Goal: Task Accomplishment & Management: Manage account settings

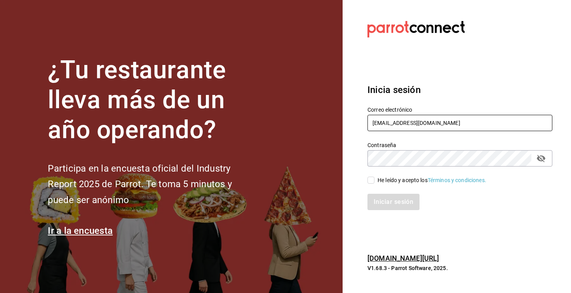
type input "[EMAIL_ADDRESS][DOMAIN_NAME]"
click at [373, 186] on div "Iniciar sesión" at bounding box center [455, 197] width 194 height 26
click at [373, 181] on input "He leído y acepto los Términos y condiciones." at bounding box center [371, 180] width 7 height 7
checkbox input "true"
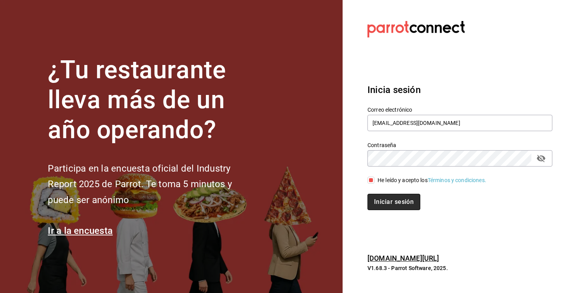
click at [379, 196] on button "Iniciar sesión" at bounding box center [394, 202] width 53 height 16
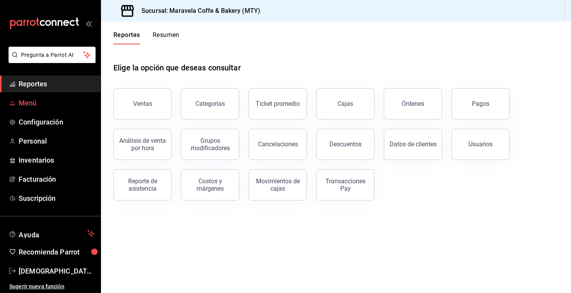
click at [38, 110] on link "Menú" at bounding box center [50, 102] width 101 height 17
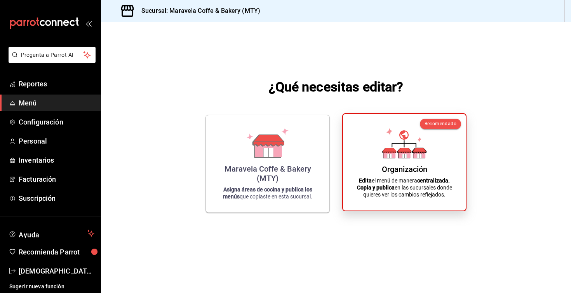
click at [396, 154] on icon at bounding box center [405, 143] width 44 height 30
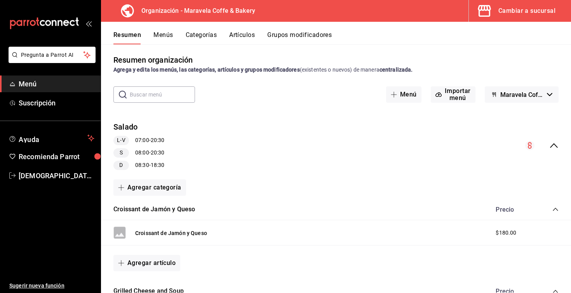
scroll to position [1, 0]
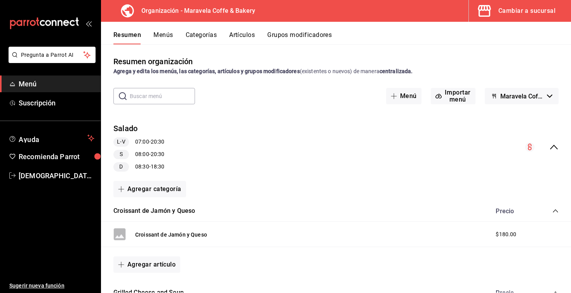
click at [552, 211] on div "Precio" at bounding box center [523, 210] width 71 height 7
click at [556, 211] on icon "collapse-category-row" at bounding box center [556, 211] width 6 height 6
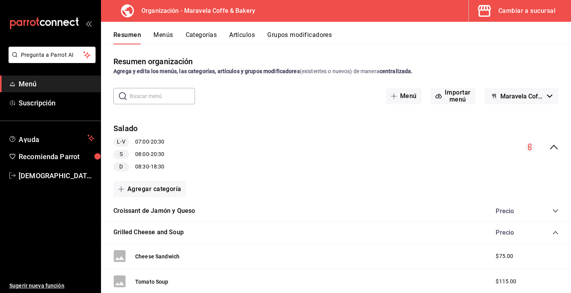
click at [557, 148] on icon "collapse-menu-row" at bounding box center [554, 147] width 8 height 5
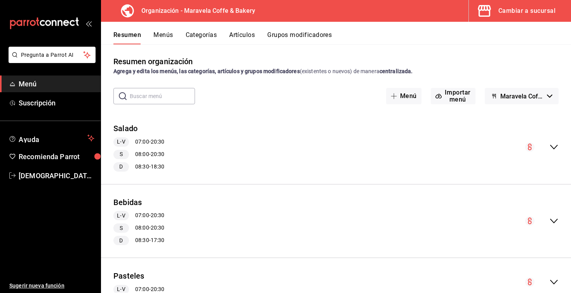
click at [558, 221] on icon "collapse-menu-row" at bounding box center [554, 220] width 9 height 9
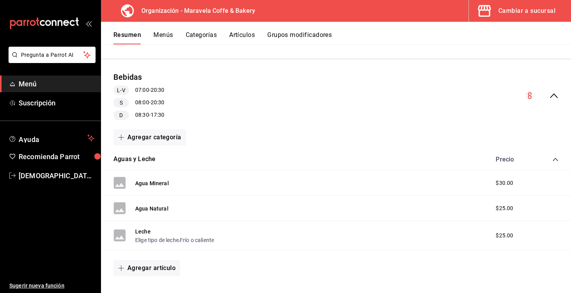
scroll to position [125, 0]
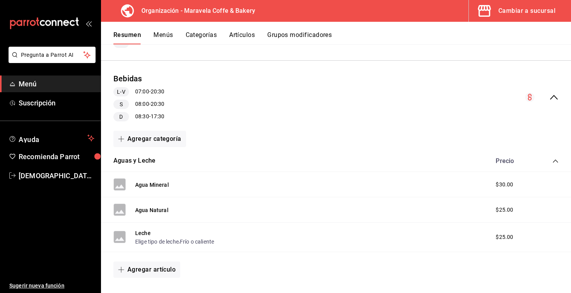
click at [559, 100] on div "Bebidas L-V 07:00 - 20:30 S 08:00 - 20:30 D 08:30 - 17:30" at bounding box center [336, 97] width 470 height 61
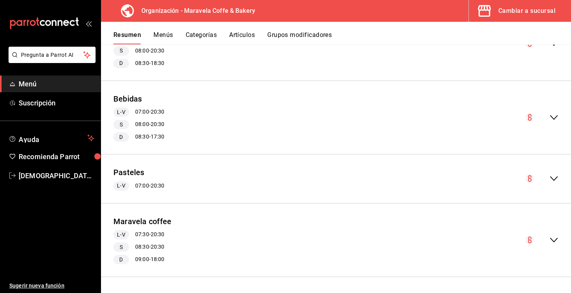
scroll to position [104, 0]
click at [159, 37] on button "Menús" at bounding box center [163, 37] width 19 height 13
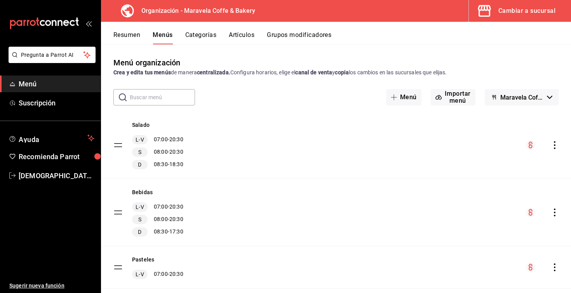
click at [552, 213] on icon "actions" at bounding box center [555, 212] width 8 height 8
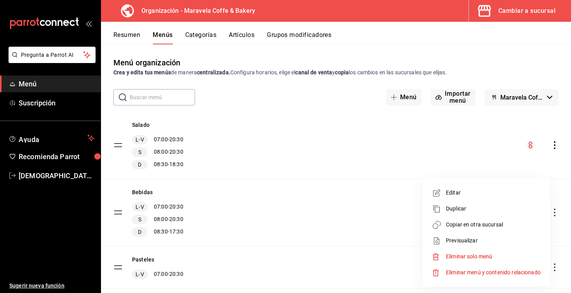
click at [519, 223] on span "Copiar en otra sucursal" at bounding box center [493, 224] width 95 height 8
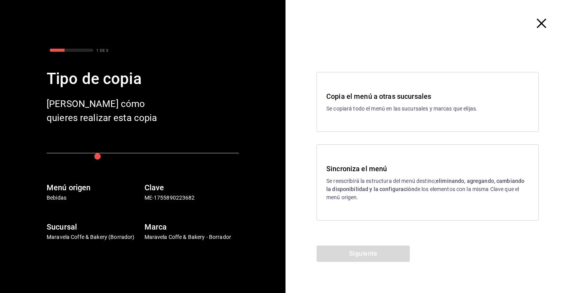
click at [459, 184] on p "Se reescribirá la estructura del menú destino; eliminando, agregando, cambiando…" at bounding box center [428, 189] width 203 height 24
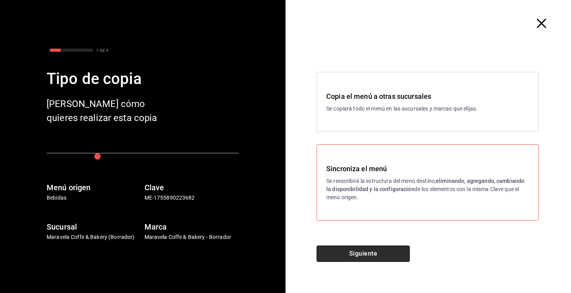
click at [372, 253] on button "Siguiente" at bounding box center [363, 253] width 93 height 16
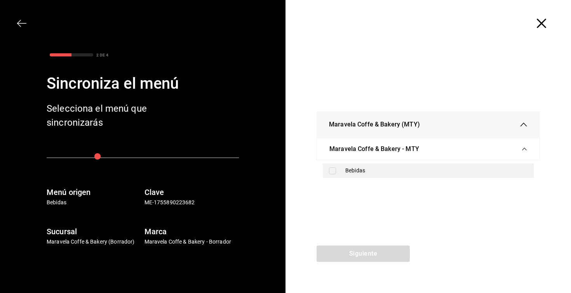
click at [344, 177] on div "Bebidas" at bounding box center [428, 170] width 211 height 14
checkbox input "true"
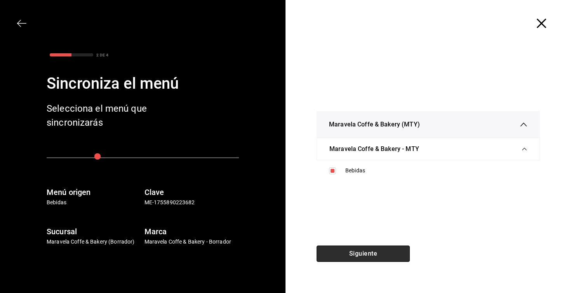
click at [358, 256] on button "Siguiente" at bounding box center [363, 253] width 93 height 16
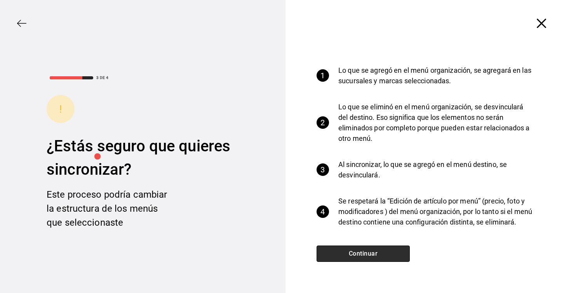
click at [358, 256] on button "Continuar" at bounding box center [363, 253] width 93 height 16
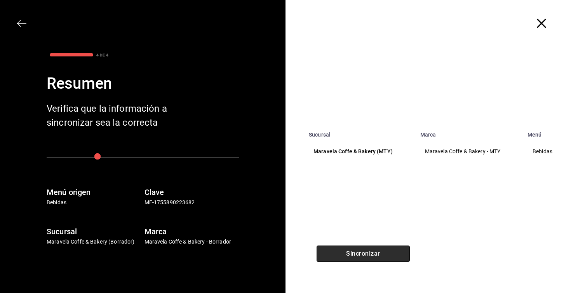
click at [358, 256] on button "Sincronizar" at bounding box center [363, 253] width 93 height 16
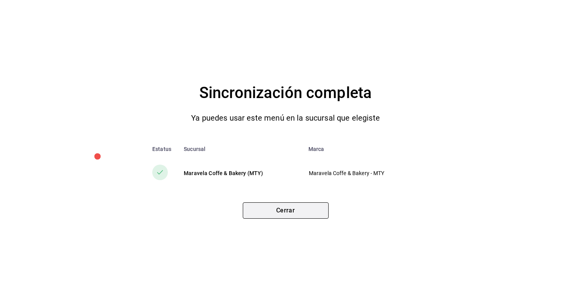
click at [292, 209] on button "Cerrar" at bounding box center [286, 210] width 86 height 16
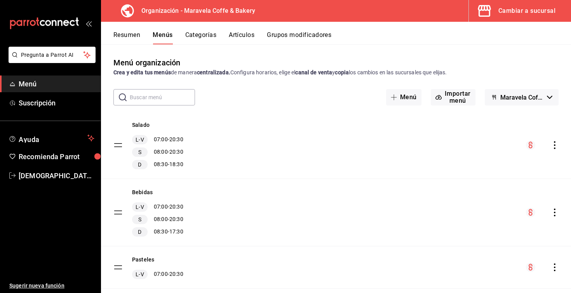
click at [207, 37] on button "Categorías" at bounding box center [200, 37] width 31 height 13
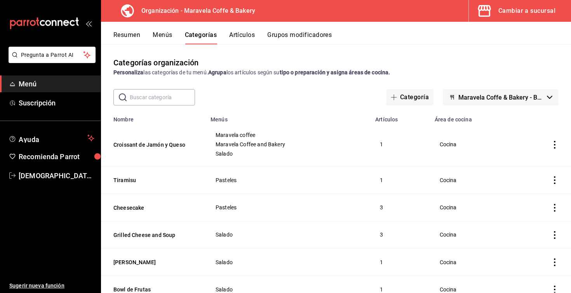
click at [245, 33] on button "Artículos" at bounding box center [242, 37] width 26 height 13
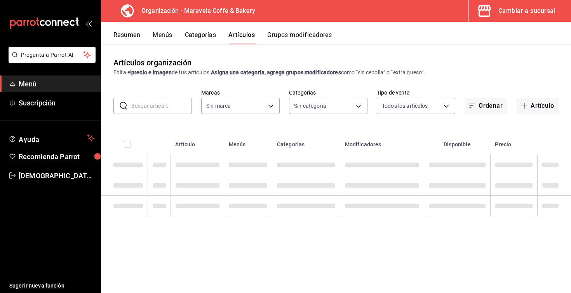
type input "b0fe70b4-93d0-4b6d-a9b2-3c5ba78bffbc"
type input "538d8735-45a0-432a-80cd-87b74325235f,65322214-e485-4ae4-862b-8c833180685f,78220…"
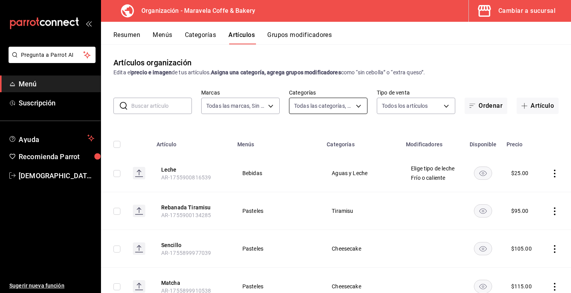
click at [307, 107] on body "Pregunta a Parrot AI Menú Suscripción Ayuda Recomienda Parrot [DEMOGRAPHIC_DATA…" at bounding box center [285, 146] width 571 height 293
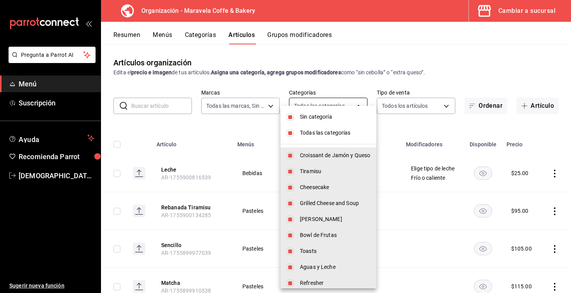
click at [322, 79] on div at bounding box center [285, 146] width 571 height 293
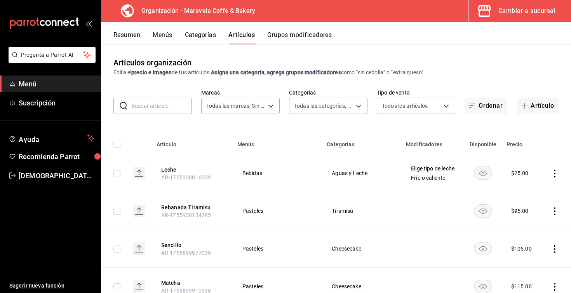
click at [206, 33] on button "Categorías" at bounding box center [200, 37] width 31 height 13
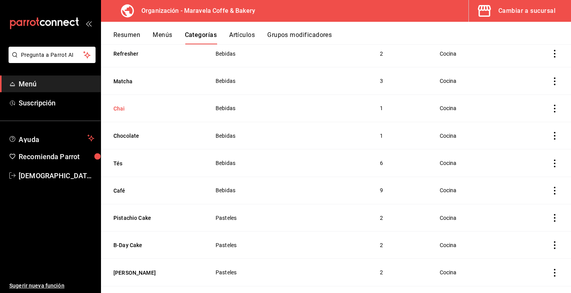
scroll to position [316, 0]
click at [557, 191] on icon "actions" at bounding box center [555, 192] width 8 height 8
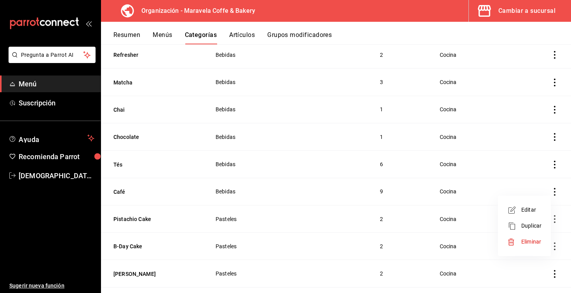
click at [557, 191] on div at bounding box center [285, 146] width 571 height 293
drag, startPoint x: 557, startPoint y: 191, endPoint x: 539, endPoint y: 124, distance: 69.5
click at [539, 124] on tbody "Croissant de Jamón y Queso Maravela coffee Maravela Coffee and Bakery Salado 1 …" at bounding box center [336, 98] width 470 height 585
click at [555, 192] on icon "actions" at bounding box center [555, 192] width 8 height 8
click at [526, 208] on span "Editar" at bounding box center [532, 210] width 20 height 8
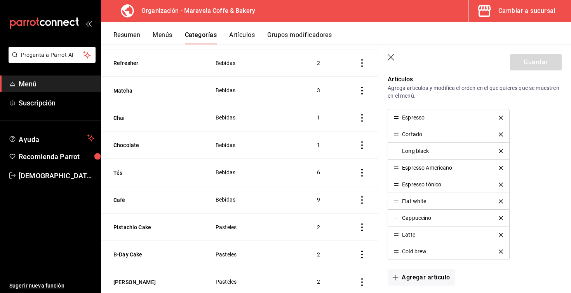
scroll to position [252, 0]
click at [391, 60] on icon "button" at bounding box center [392, 58] width 8 height 8
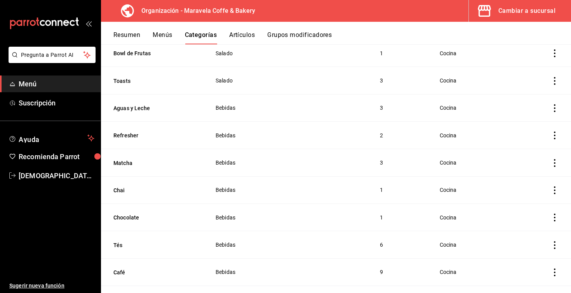
scroll to position [302, 0]
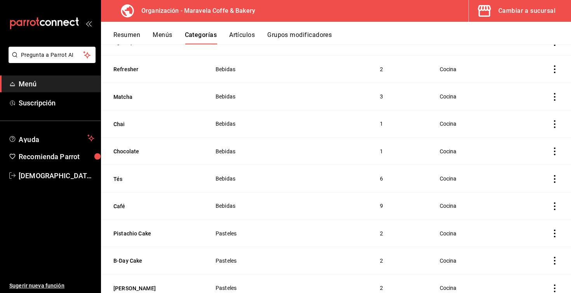
click at [553, 207] on icon "actions" at bounding box center [555, 206] width 8 height 8
click at [539, 225] on span "Editar" at bounding box center [532, 224] width 20 height 8
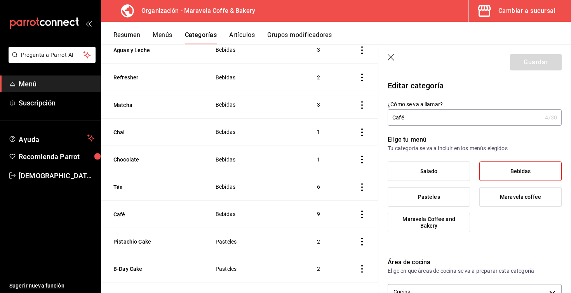
click at [388, 60] on icon "button" at bounding box center [392, 58] width 8 height 8
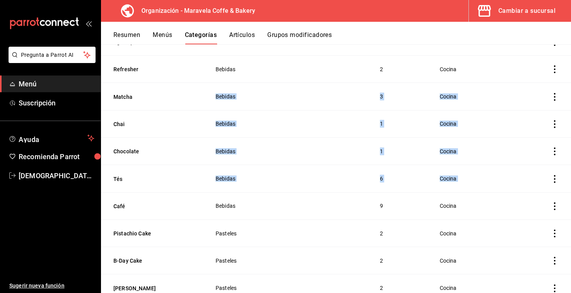
drag, startPoint x: 146, startPoint y: 213, endPoint x: 169, endPoint y: 109, distance: 106.4
click at [169, 109] on tbody "Croissant de Jamón y Queso Maravela coffee Maravela Coffee and Bakery Salado 1 …" at bounding box center [336, 112] width 470 height 585
drag, startPoint x: 116, startPoint y: 209, endPoint x: 156, endPoint y: 23, distance: 189.8
click at [156, 23] on div "Resumen Menús Categorías Artículos Grupos modificadores Categorías organización…" at bounding box center [336, 157] width 470 height 271
drag, startPoint x: 555, startPoint y: 205, endPoint x: 555, endPoint y: 81, distance: 124.4
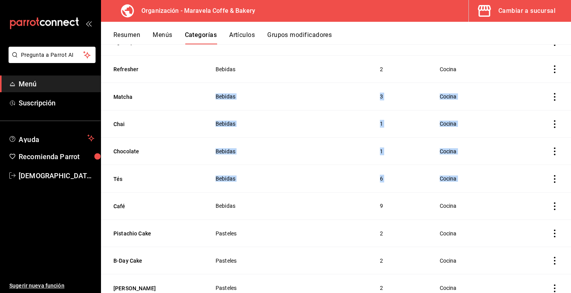
click at [555, 81] on tbody "Croissant de Jamón y Queso Maravela coffee Maravela Coffee and Bakery Salado 1 …" at bounding box center [336, 112] width 470 height 585
click at [476, 48] on td "Cocina" at bounding box center [473, 41] width 87 height 27
click at [163, 38] on button "Menús" at bounding box center [162, 37] width 19 height 13
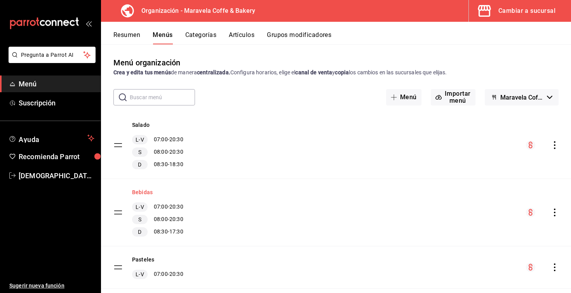
click at [146, 192] on button "Bebidas" at bounding box center [142, 192] width 21 height 8
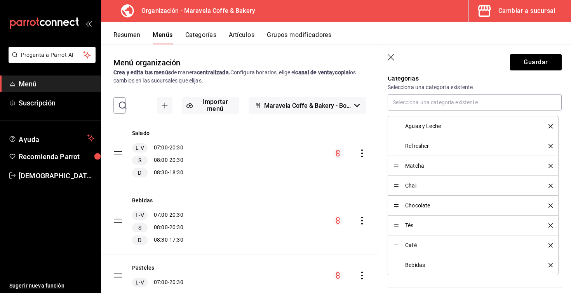
scroll to position [463, 0]
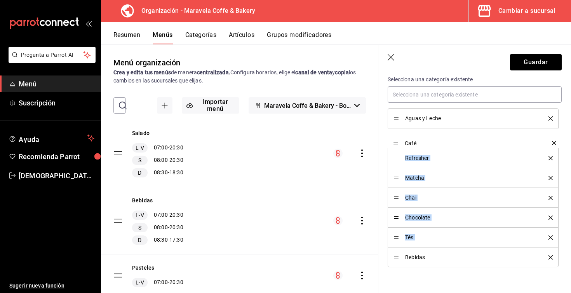
drag, startPoint x: 396, startPoint y: 239, endPoint x: 398, endPoint y: 145, distance: 94.5
drag, startPoint x: 397, startPoint y: 140, endPoint x: 395, endPoint y: 121, distance: 19.1
click at [552, 257] on icon "delete" at bounding box center [551, 257] width 4 height 4
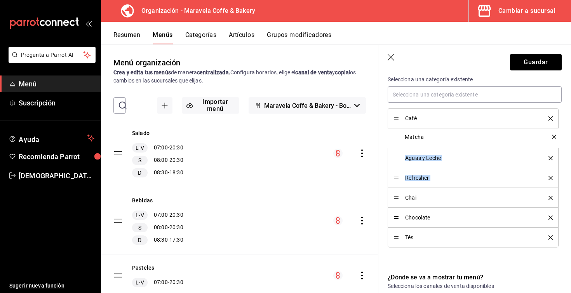
drag, startPoint x: 396, startPoint y: 178, endPoint x: 392, endPoint y: 137, distance: 41.0
drag, startPoint x: 398, startPoint y: 237, endPoint x: 389, endPoint y: 155, distance: 82.9
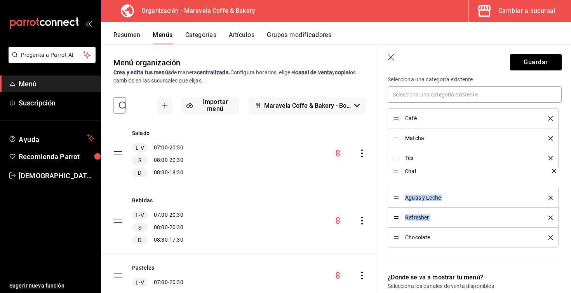
drag, startPoint x: 398, startPoint y: 218, endPoint x: 393, endPoint y: 173, distance: 45.3
drag, startPoint x: 397, startPoint y: 239, endPoint x: 393, endPoint y: 215, distance: 23.7
click at [530, 64] on button "Guardar" at bounding box center [536, 62] width 52 height 16
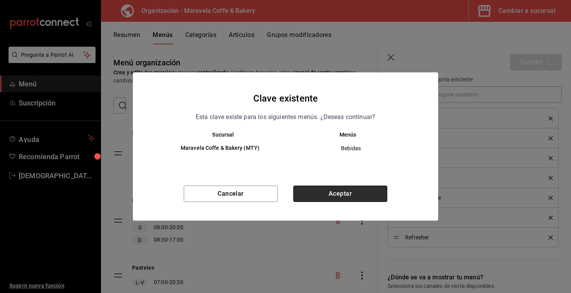
click at [369, 194] on button "Aceptar" at bounding box center [341, 193] width 94 height 16
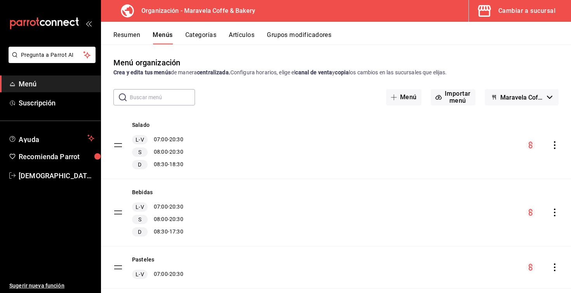
click at [556, 210] on icon "actions" at bounding box center [555, 212] width 8 height 8
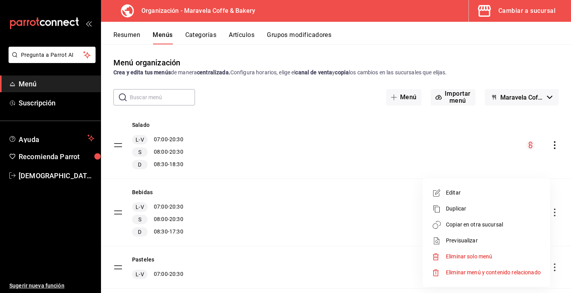
drag, startPoint x: 556, startPoint y: 210, endPoint x: 486, endPoint y: 224, distance: 71.4
click at [486, 224] on div "Editar Duplicar Copiar en otra sucursal Previsualizar Eliminar solo menú Elimin…" at bounding box center [285, 146] width 571 height 293
click at [486, 224] on span "Copiar en otra sucursal" at bounding box center [493, 224] width 95 height 8
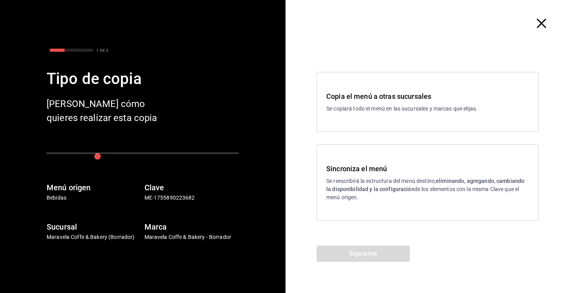
click at [404, 177] on p "Se reescribirá la estructura del menú destino; eliminando, agregando, cambiando…" at bounding box center [428, 189] width 203 height 24
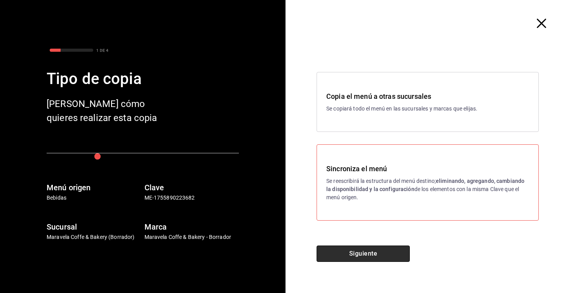
click at [370, 258] on button "Siguiente" at bounding box center [363, 253] width 93 height 16
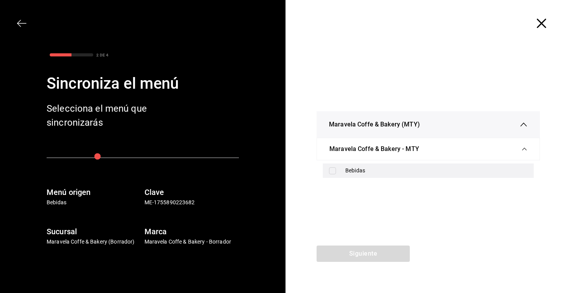
click at [323, 171] on div "Bebidas" at bounding box center [428, 170] width 211 height 14
checkbox input "true"
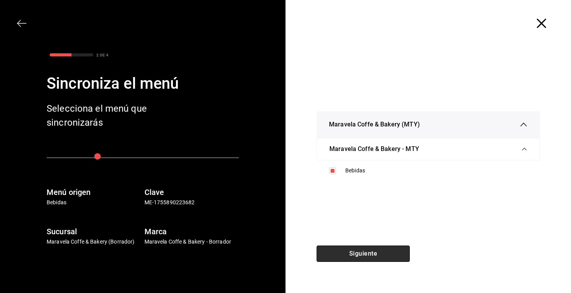
click at [354, 250] on button "Siguiente" at bounding box center [363, 253] width 93 height 16
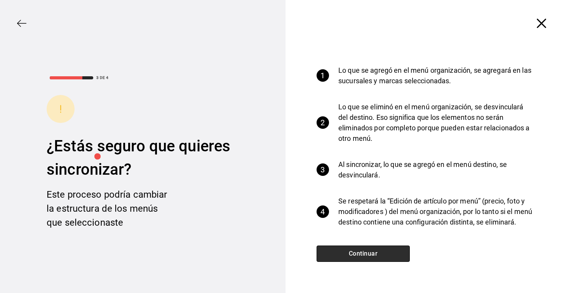
click at [354, 250] on button "Continuar" at bounding box center [363, 253] width 93 height 16
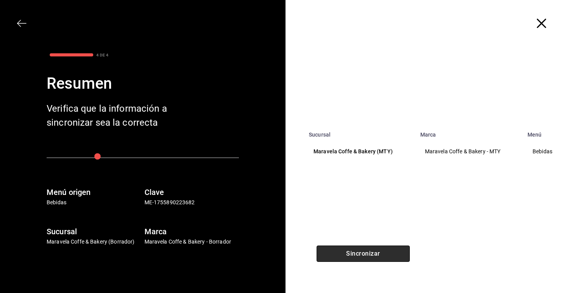
click at [354, 250] on button "Sincronizar" at bounding box center [363, 253] width 93 height 16
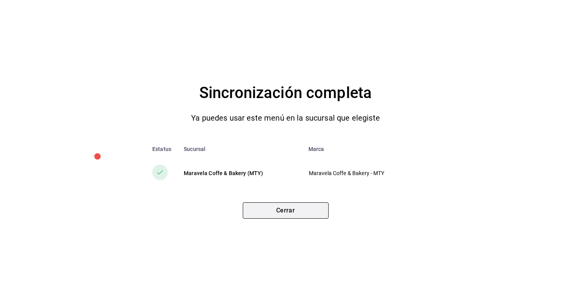
click at [320, 207] on button "Cerrar" at bounding box center [286, 210] width 86 height 16
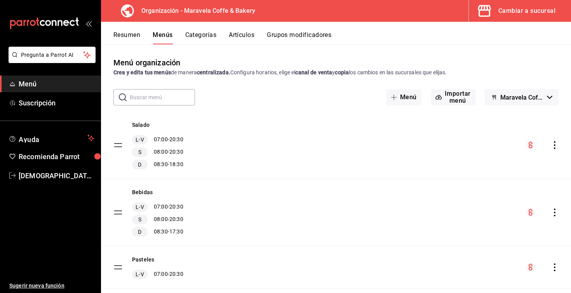
click at [554, 212] on icon "actions" at bounding box center [555, 212] width 8 height 8
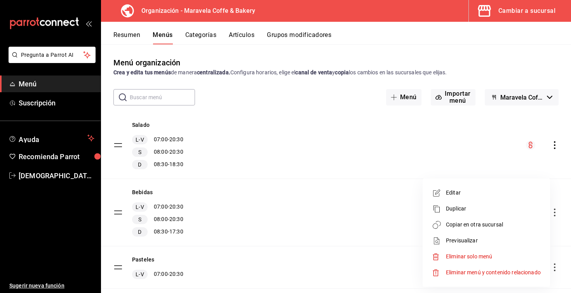
click at [484, 195] on span "Editar" at bounding box center [493, 193] width 95 height 8
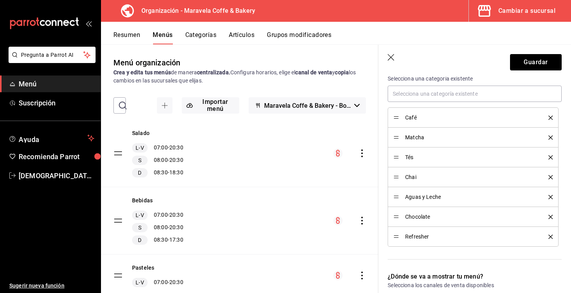
scroll to position [462, 0]
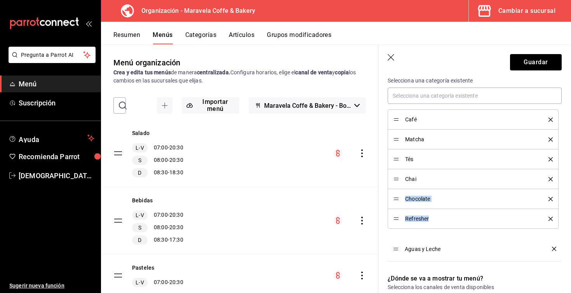
drag, startPoint x: 396, startPoint y: 199, endPoint x: 396, endPoint y: 249, distance: 49.8
click at [492, 263] on div "Categorías Selecciona una categoría existente Café Matcha Tés Chai Chocolate Re…" at bounding box center [470, 161] width 183 height 206
drag, startPoint x: 398, startPoint y: 180, endPoint x: 395, endPoint y: 164, distance: 16.7
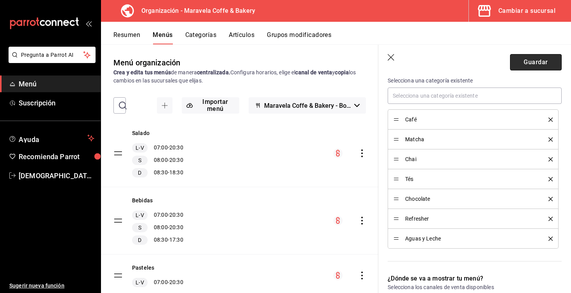
click at [542, 68] on button "Guardar" at bounding box center [536, 62] width 52 height 16
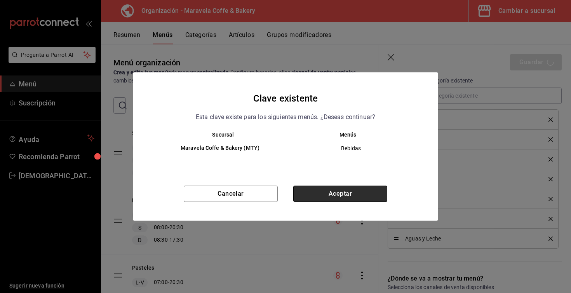
click at [367, 194] on button "Aceptar" at bounding box center [341, 193] width 94 height 16
checkbox input "false"
type input "1756160654924"
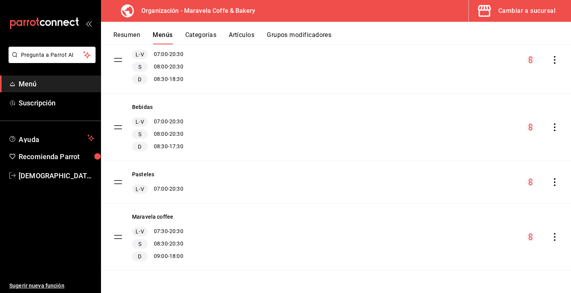
scroll to position [85, 0]
click at [554, 238] on icon "actions" at bounding box center [555, 237] width 8 height 8
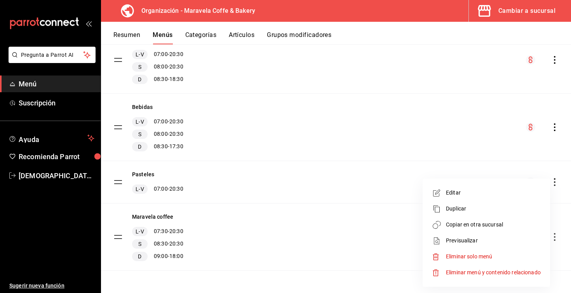
click at [495, 197] on li "Editar" at bounding box center [486, 193] width 121 height 16
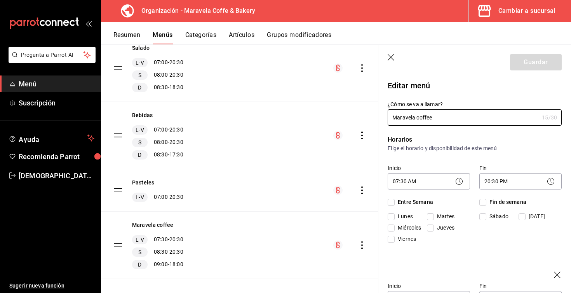
checkbox input "true"
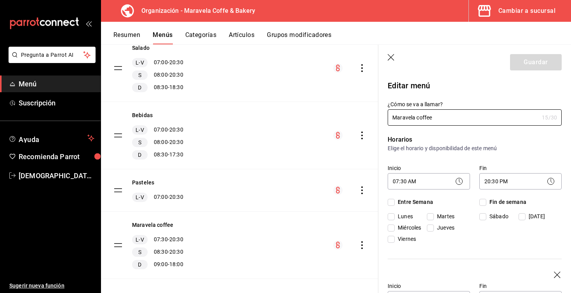
checkbox input "true"
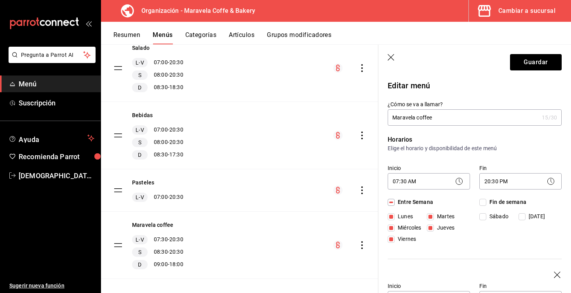
click at [390, 60] on icon "button" at bounding box center [392, 58] width 8 height 8
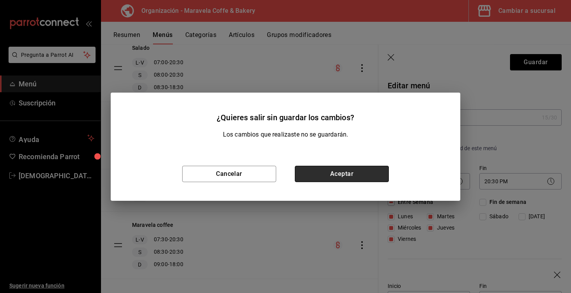
click at [348, 172] on button "Aceptar" at bounding box center [342, 174] width 94 height 16
checkbox input "false"
type input "1756160730115"
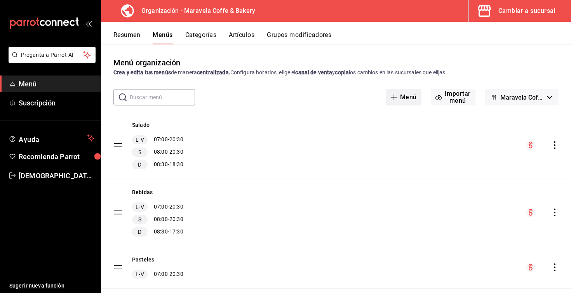
click at [398, 101] on button "Menú" at bounding box center [403, 97] width 35 height 16
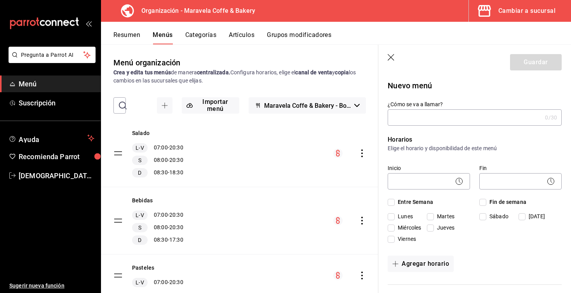
click at [276, 36] on button "Grupos modificadores" at bounding box center [299, 37] width 65 height 13
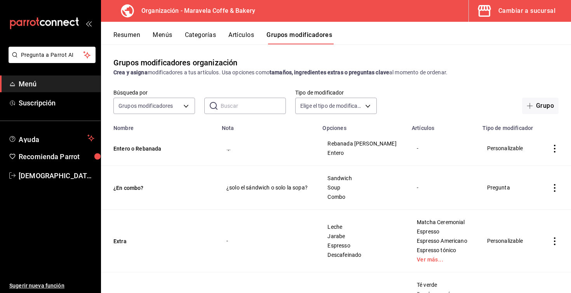
click at [239, 36] on button "Artículos" at bounding box center [242, 37] width 26 height 13
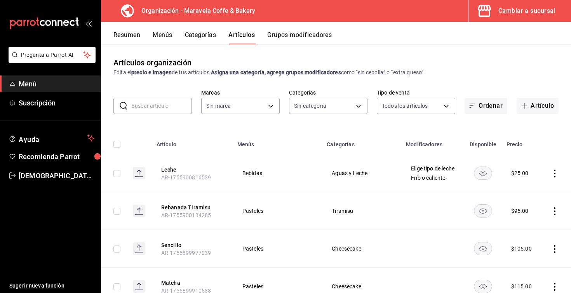
type input "b0fe70b4-93d0-4b6d-a9b2-3c5ba78bffbc"
type input "538d8735-45a0-432a-80cd-87b74325235f,65322214-e485-4ae4-862b-8c833180685f,78220…"
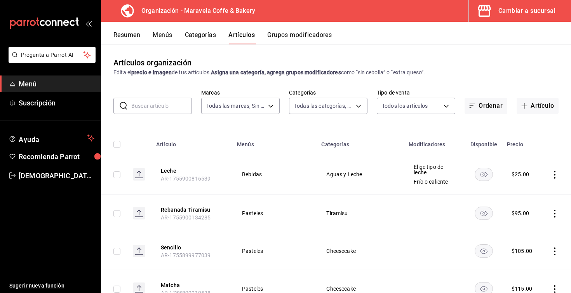
click at [201, 31] on div "Resumen Menús Categorías Artículos Grupos modificadores" at bounding box center [336, 33] width 470 height 23
click at [164, 36] on button "Menús" at bounding box center [162, 37] width 19 height 13
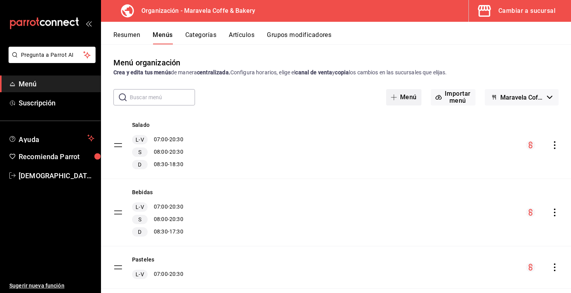
click at [401, 100] on button "Menú" at bounding box center [403, 97] width 35 height 16
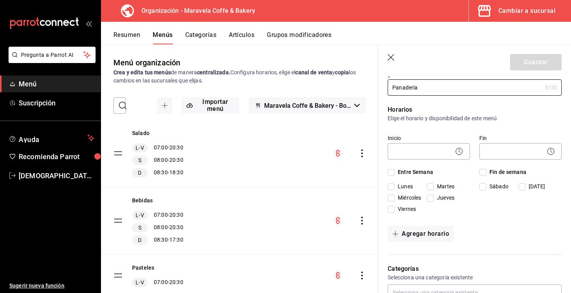
scroll to position [30, 0]
type input "Panadería"
click at [437, 149] on body "Pregunta a Parrot AI Menú Suscripción Ayuda Recomienda Parrot [DEMOGRAPHIC_DATA…" at bounding box center [285, 146] width 571 height 293
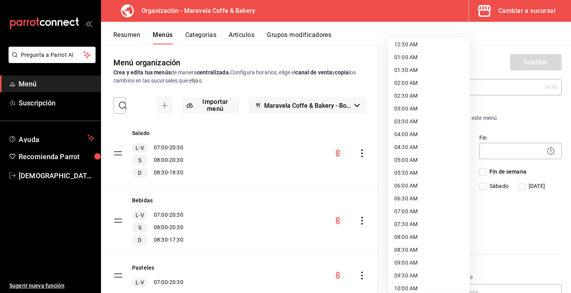
scroll to position [21, 0]
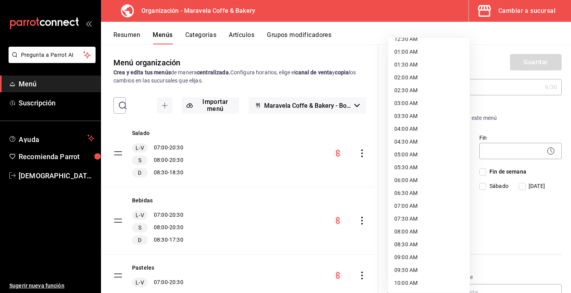
click at [495, 216] on div at bounding box center [285, 146] width 571 height 293
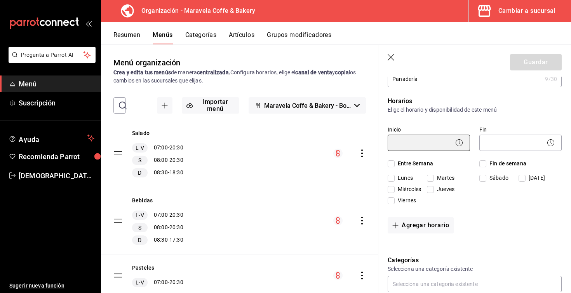
scroll to position [39, 0]
click at [417, 164] on span "Entre Semana" at bounding box center [414, 163] width 38 height 8
click at [395, 164] on input "Entre Semana" at bounding box center [391, 163] width 7 height 7
checkbox input "true"
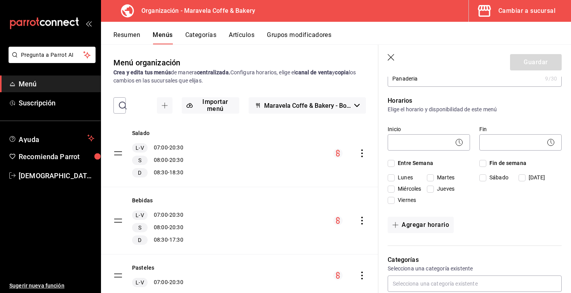
checkbox input "true"
click at [417, 164] on span "Entre Semana" at bounding box center [414, 163] width 38 height 8
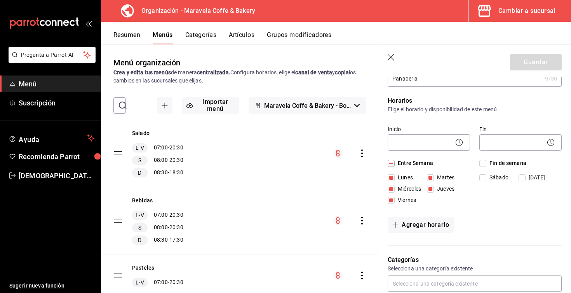
click at [395, 164] on input "Entre Semana" at bounding box center [391, 163] width 7 height 7
checkbox input "false"
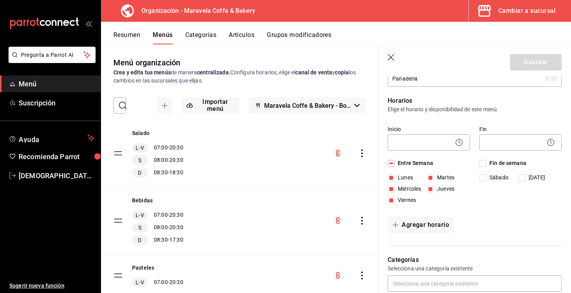
checkbox input "false"
click at [416, 163] on span "Entre Semana" at bounding box center [414, 163] width 38 height 8
click at [395, 163] on input "Entre Semana" at bounding box center [391, 163] width 7 height 7
checkbox input "true"
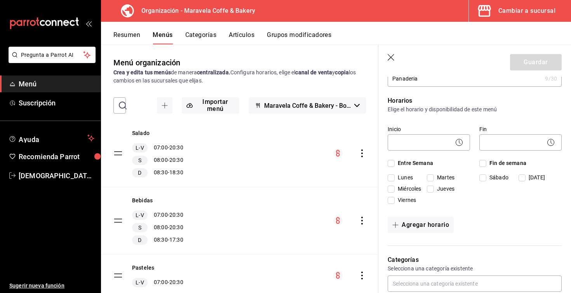
checkbox input "true"
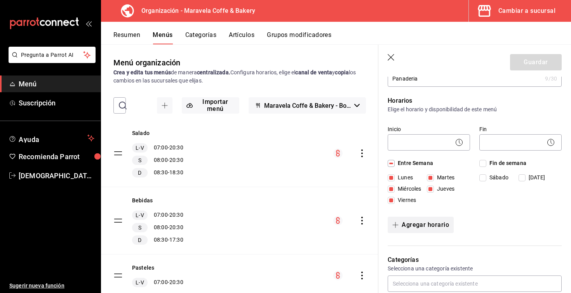
click at [418, 220] on button "Agregar horario" at bounding box center [421, 225] width 66 height 16
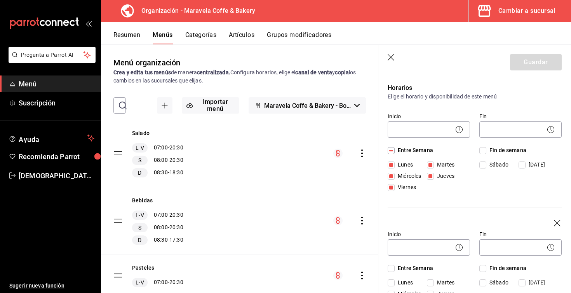
scroll to position [50, 0]
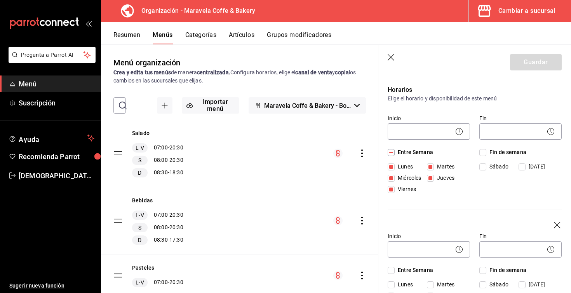
click at [460, 134] on icon at bounding box center [459, 131] width 9 height 9
click at [432, 128] on body "Pregunta a Parrot AI Menú Suscripción Ayuda Recomienda Parrot [DEMOGRAPHIC_DATA…" at bounding box center [285, 146] width 571 height 293
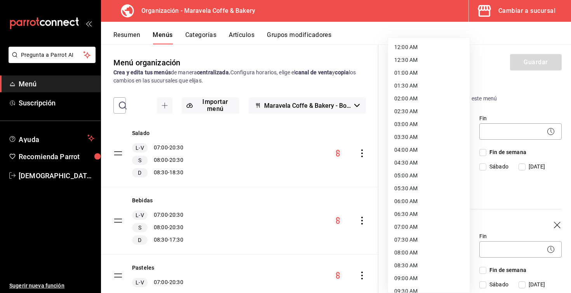
click at [420, 239] on li "07:30 AM" at bounding box center [429, 239] width 82 height 13
type input "07:30"
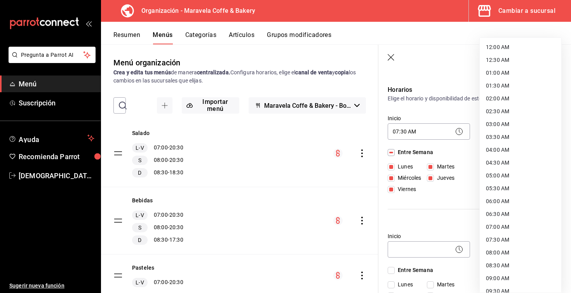
click at [528, 126] on body "Pregunta a Parrot AI Menú Suscripción Ayuda Recomienda Parrot [DEMOGRAPHIC_DATA…" at bounding box center [285, 146] width 571 height 293
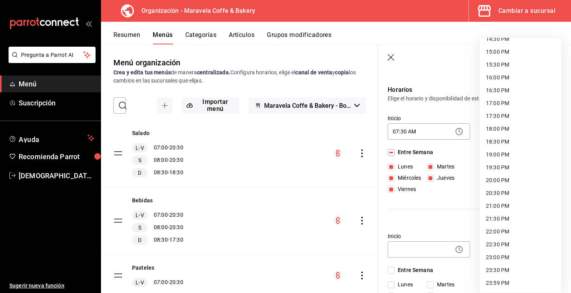
scroll to position [380, 0]
click at [512, 187] on li "20:30 PM" at bounding box center [521, 193] width 82 height 13
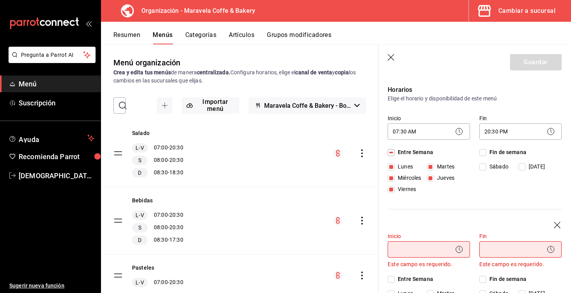
click at [512, 176] on li "20:30 PM" at bounding box center [510, 172] width 61 height 7
click at [536, 135] on body "Pregunta a Parrot AI Menú Suscripción Ayuda Recomienda Parrot [DEMOGRAPHIC_DATA…" at bounding box center [285, 146] width 571 height 293
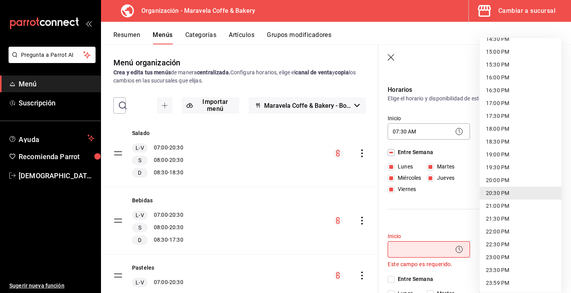
click at [508, 177] on li "20:00 PM" at bounding box center [521, 180] width 82 height 13
type input "20:00"
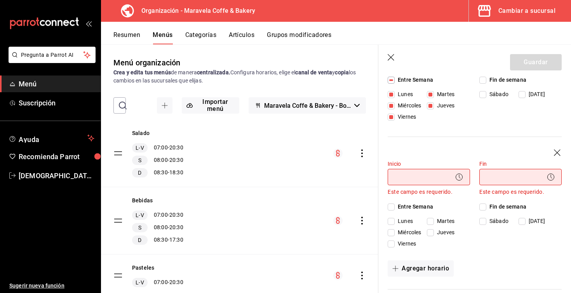
scroll to position [146, 0]
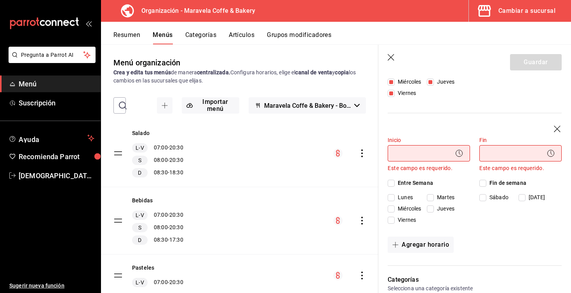
click at [458, 152] on icon at bounding box center [459, 153] width 9 height 9
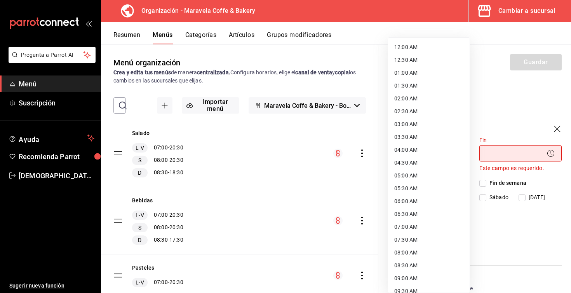
click at [419, 154] on body "Pregunta a Parrot AI Menú Suscripción Ayuda Recomienda Parrot [DEMOGRAPHIC_DATA…" at bounding box center [285, 146] width 571 height 293
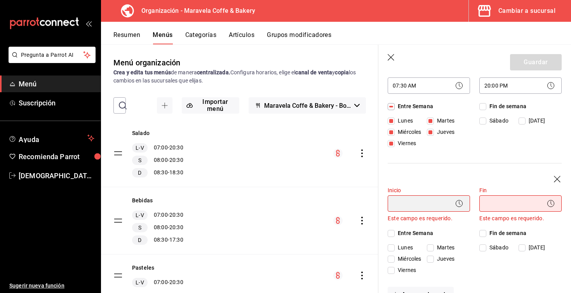
scroll to position [65, 0]
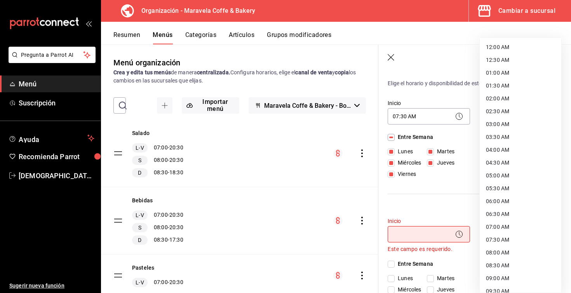
click at [503, 119] on body "Pregunta a Parrot AI Menú Suscripción Ayuda Recomienda Parrot [DEMOGRAPHIC_DATA…" at bounding box center [285, 146] width 571 height 293
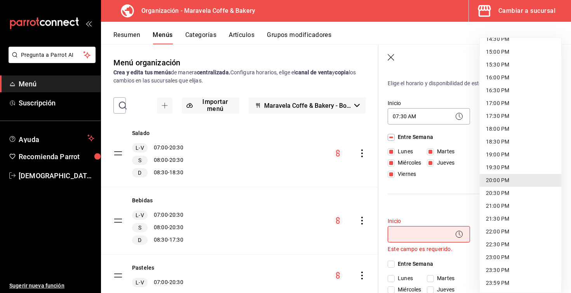
click at [501, 191] on li "20:30 PM" at bounding box center [521, 193] width 82 height 13
type input "20:30"
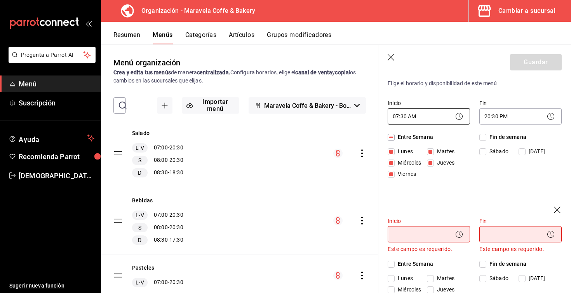
click at [426, 119] on body "Pregunta a Parrot AI Menú Suscripción Ayuda Recomienda Parrot [DEMOGRAPHIC_DATA…" at bounding box center [285, 146] width 571 height 293
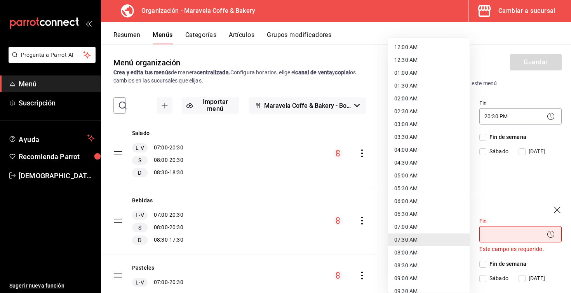
click at [406, 225] on li "07:00 AM" at bounding box center [429, 226] width 82 height 13
type input "07:00"
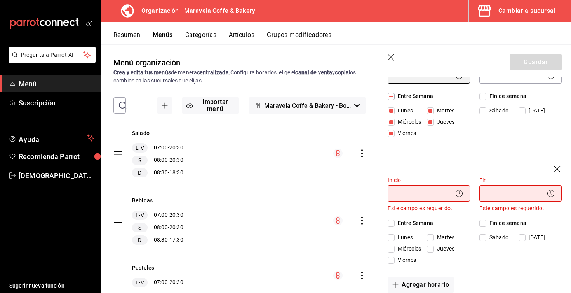
scroll to position [107, 0]
click at [483, 237] on input "Sábado" at bounding box center [483, 236] width 7 height 7
checkbox input "true"
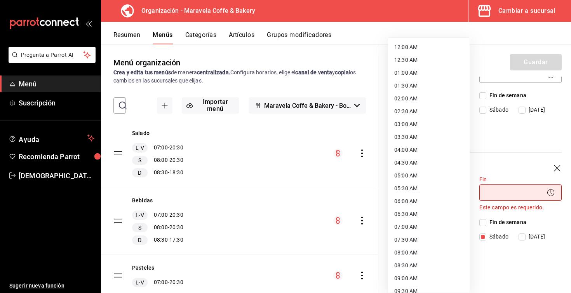
click at [435, 194] on body "Pregunta a Parrot AI Menú Suscripción Ayuda Recomienda Parrot [DEMOGRAPHIC_DATA…" at bounding box center [285, 146] width 571 height 293
click at [510, 263] on div at bounding box center [285, 146] width 571 height 293
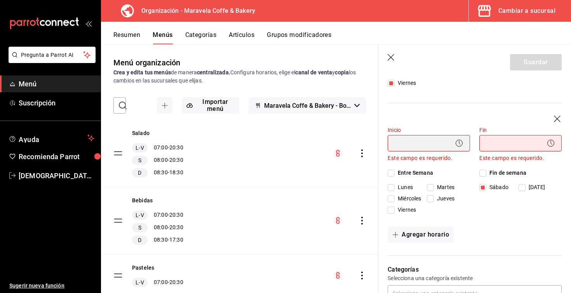
scroll to position [155, 0]
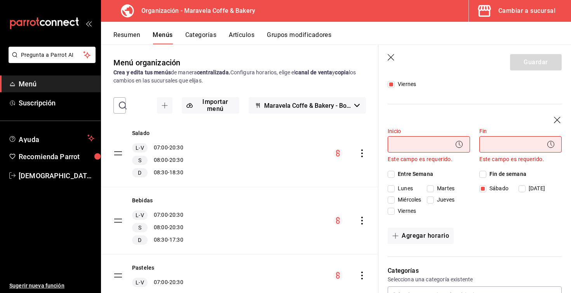
click at [432, 142] on body "Pregunta a Parrot AI Menú Suscripción Ayuda Recomienda Parrot [DEMOGRAPHIC_DATA…" at bounding box center [285, 146] width 571 height 293
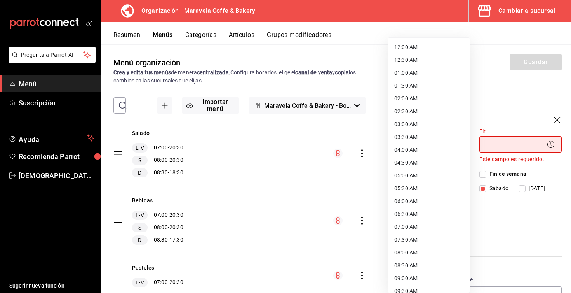
click at [418, 264] on li "08:30 AM" at bounding box center [429, 265] width 82 height 13
type input "08:30"
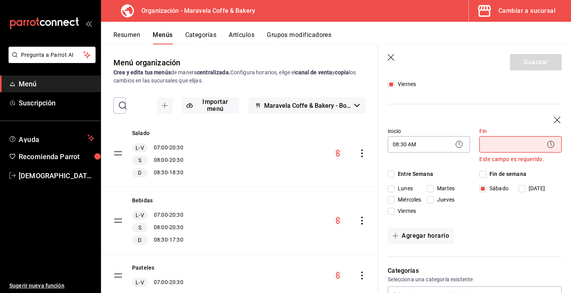
click at [496, 143] on body "Pregunta a Parrot AI Menú Suscripción Ayuda Recomienda Parrot [DEMOGRAPHIC_DATA…" at bounding box center [285, 146] width 571 height 293
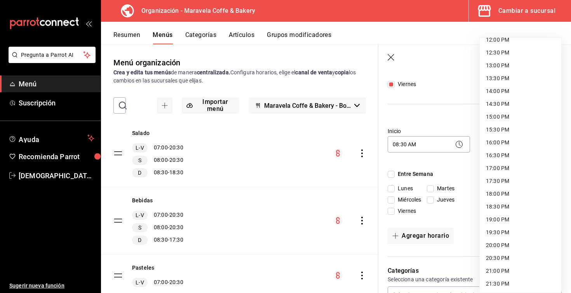
scroll to position [317, 0]
click at [502, 258] on li "20:30 PM" at bounding box center [521, 256] width 82 height 13
type input "20:30"
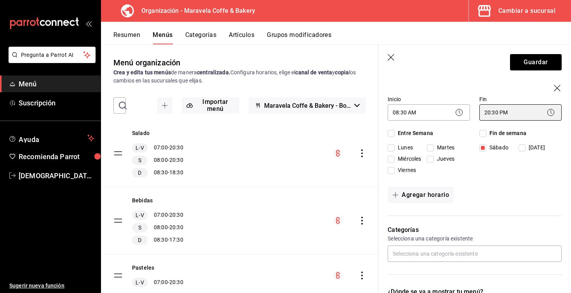
scroll to position [182, 0]
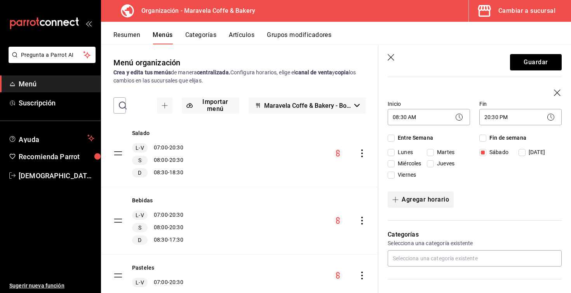
click at [422, 201] on button "Agregar horario" at bounding box center [421, 199] width 66 height 16
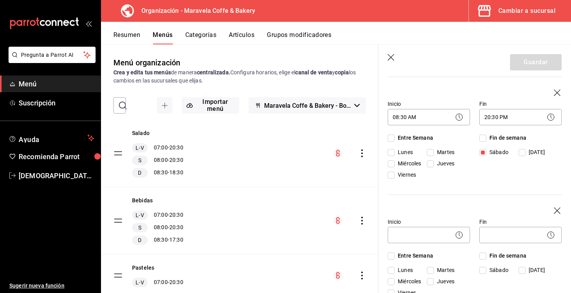
click at [523, 272] on input "[DATE]" at bounding box center [522, 270] width 7 height 7
checkbox input "true"
click at [428, 236] on body "Pregunta a Parrot AI Menú Suscripción Ayuda Recomienda Parrot [DEMOGRAPHIC_DATA…" at bounding box center [285, 146] width 571 height 293
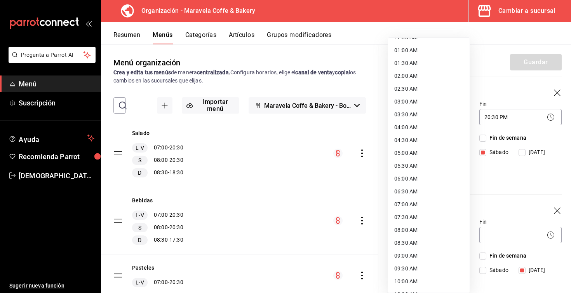
scroll to position [21, 0]
click at [423, 244] on li "08:30 AM" at bounding box center [429, 244] width 82 height 13
type input "08:30"
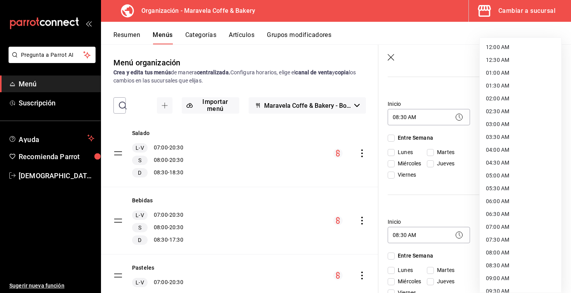
click at [492, 234] on body "Pregunta a Parrot AI Menú Suscripción Ayuda Recomienda Parrot [DEMOGRAPHIC_DATA…" at bounding box center [285, 146] width 571 height 293
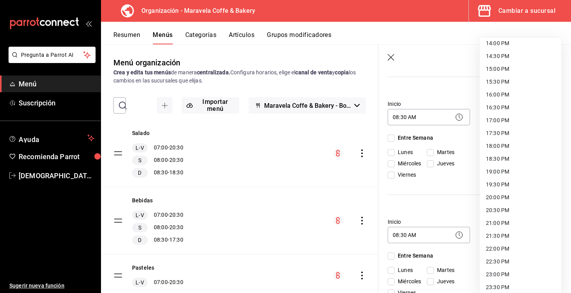
scroll to position [366, 0]
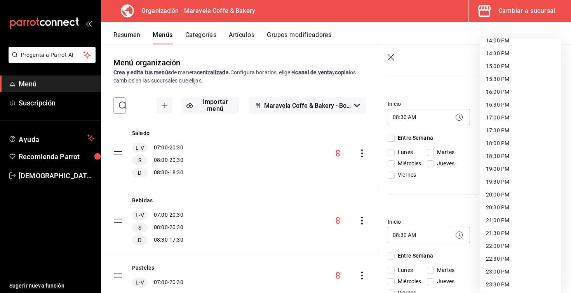
click at [505, 133] on li "17:30 PM" at bounding box center [521, 130] width 82 height 13
type input "17:30"
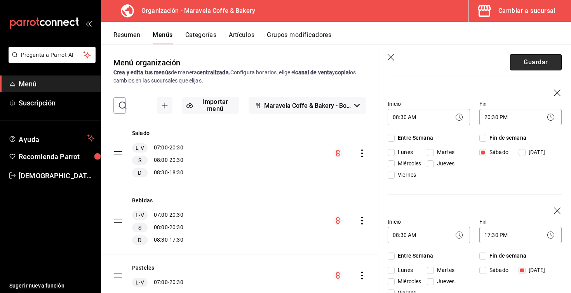
click at [548, 66] on button "Guardar" at bounding box center [536, 62] width 52 height 16
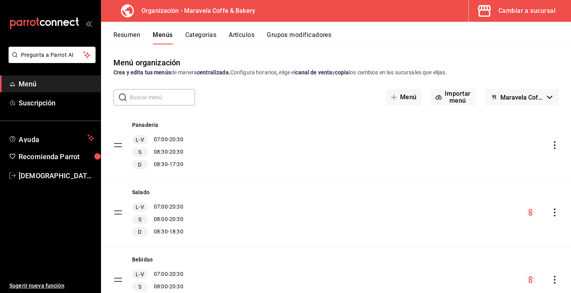
click at [555, 141] on div "Panadería L-V 07:00 - 20:30 S 08:30 - 20:30 D 08:30 - 17:30" at bounding box center [336, 145] width 470 height 67
click at [556, 147] on icon "actions" at bounding box center [555, 145] width 8 height 8
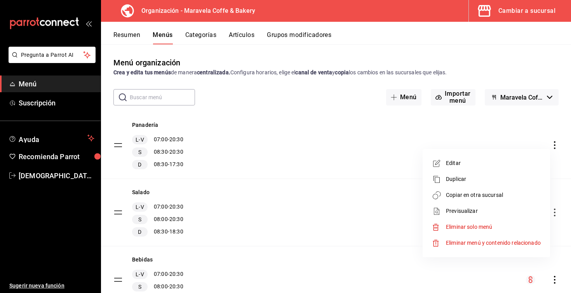
click at [485, 167] on li "Editar" at bounding box center [486, 163] width 121 height 16
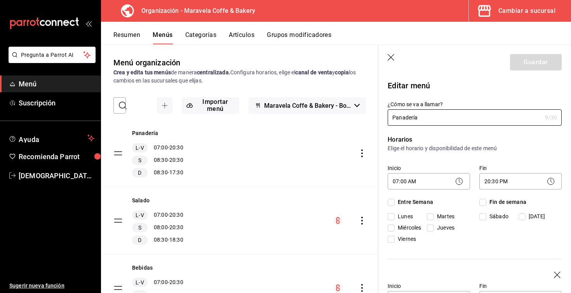
checkbox input "true"
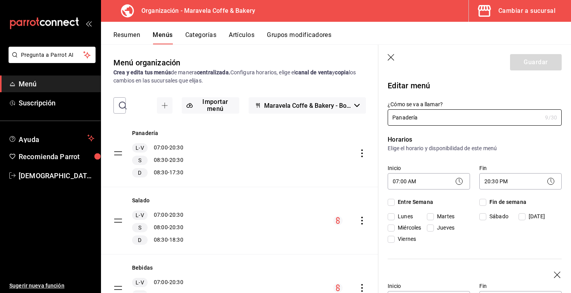
checkbox input "true"
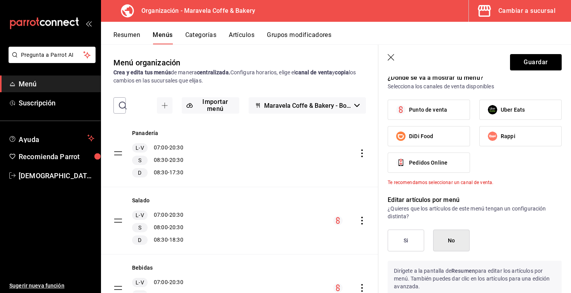
scroll to position [489, 0]
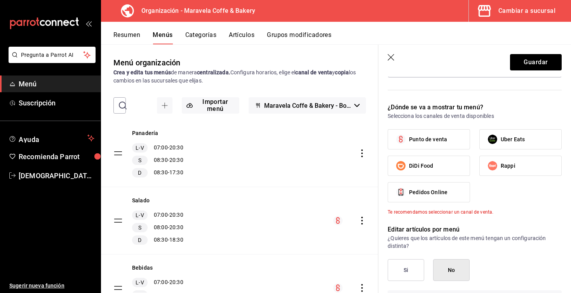
click at [434, 141] on span "Punto de venta" at bounding box center [428, 139] width 38 height 8
click at [409, 141] on input "Punto de venta" at bounding box center [401, 139] width 16 height 16
checkbox input "true"
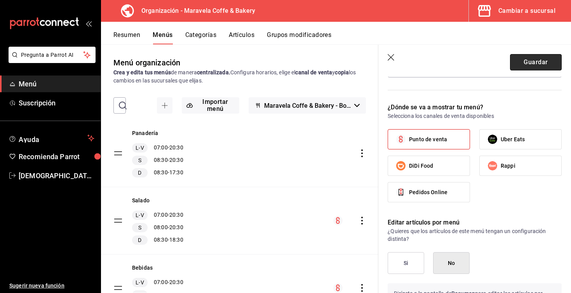
click at [539, 63] on button "Guardar" at bounding box center [536, 62] width 52 height 16
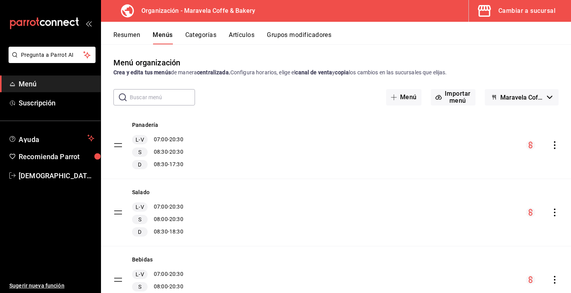
click at [121, 145] on tbody "Panadería L-V 07:00 - 20:30 S 08:30 - 20:30 D 08:30 - 17:30 Salado L-V 07:00 - …" at bounding box center [336, 267] width 470 height 311
click at [136, 37] on button "Resumen" at bounding box center [127, 37] width 27 height 13
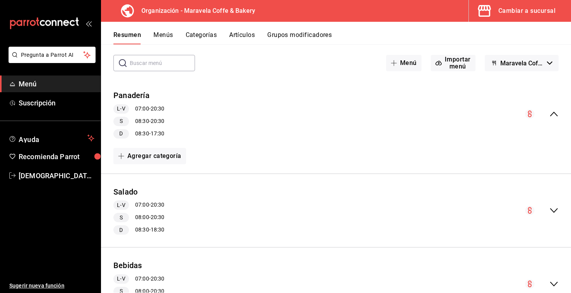
scroll to position [33, 0]
click at [163, 156] on button "Agregar categoría" at bounding box center [150, 157] width 73 height 16
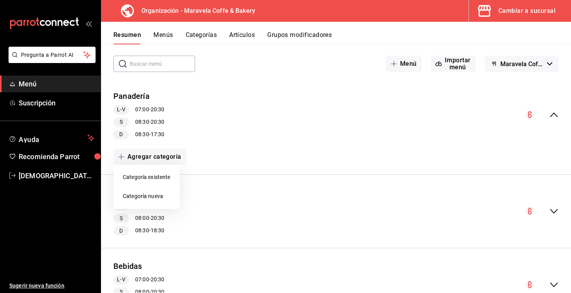
click at [150, 196] on li "Categoría nueva" at bounding box center [147, 196] width 66 height 19
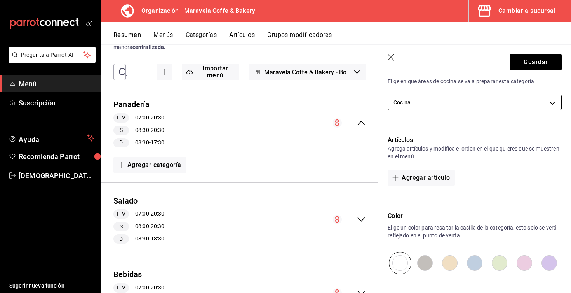
scroll to position [192, 0]
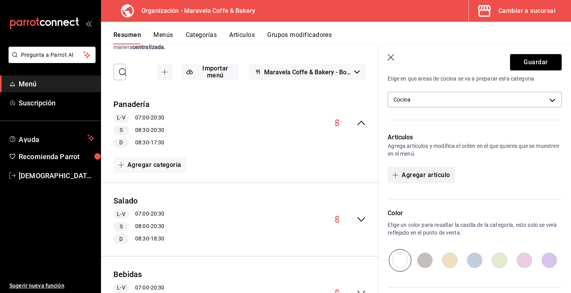
type input "Croissants"
click at [439, 173] on button "Agregar artículo" at bounding box center [421, 175] width 67 height 16
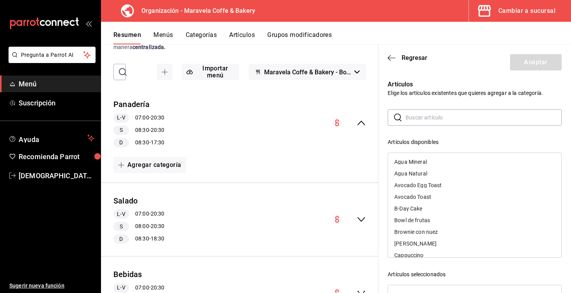
click at [433, 120] on input "text" at bounding box center [484, 118] width 156 height 16
type input "c"
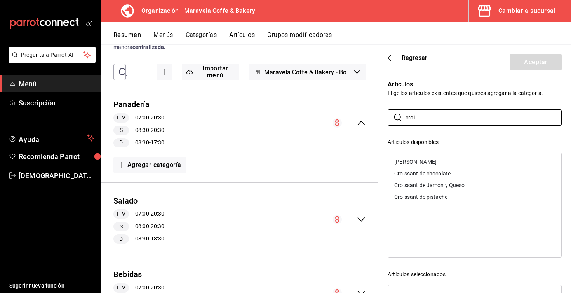
type input "croi"
click at [437, 161] on div "[PERSON_NAME]" at bounding box center [416, 161] width 42 height 5
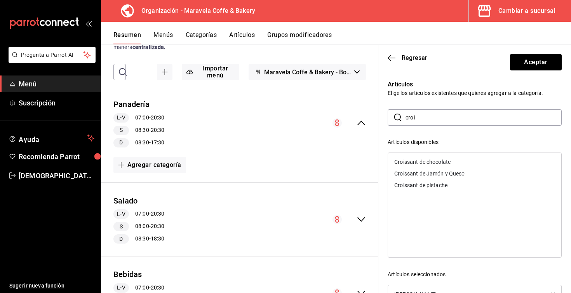
click at [446, 161] on div "Croissant de chocolate" at bounding box center [423, 161] width 56 height 5
click at [446, 177] on div "Croissant de pistache" at bounding box center [474, 174] width 173 height 12
click at [482, 135] on div "​ croi ​ Artículos disponibles Croissant de Jamón y Queso Artículos seleccionad…" at bounding box center [475, 248] width 174 height 278
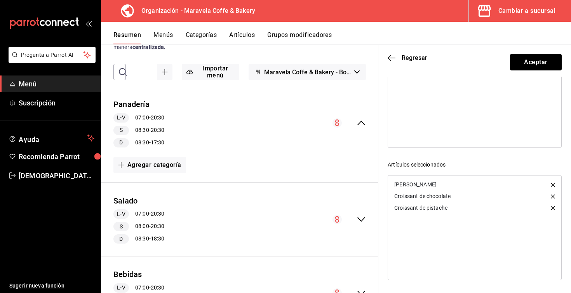
scroll to position [0, 0]
click at [526, 64] on button "Aceptar" at bounding box center [536, 62] width 52 height 16
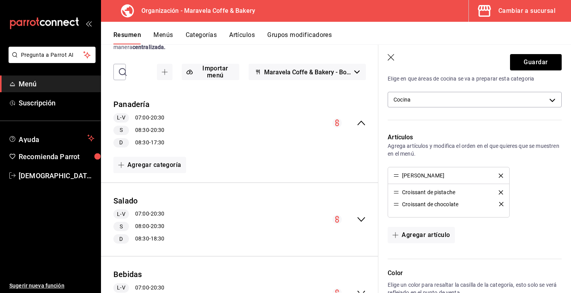
drag, startPoint x: 396, startPoint y: 192, endPoint x: 398, endPoint y: 208, distance: 16.1
click at [538, 59] on button "Guardar" at bounding box center [536, 62] width 52 height 16
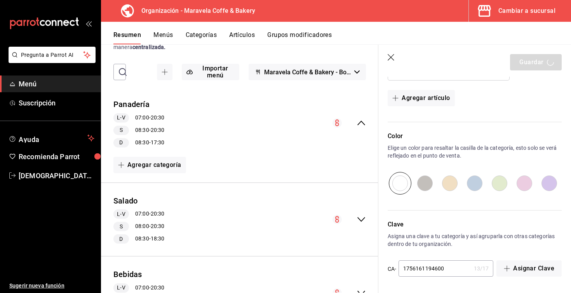
scroll to position [329, 0]
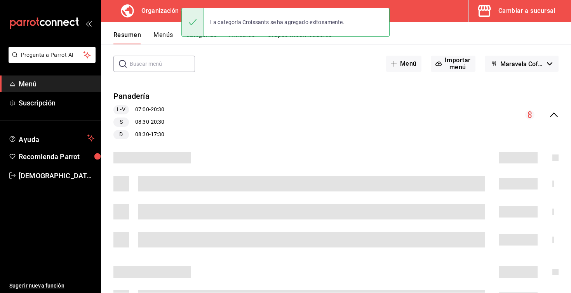
scroll to position [35, 0]
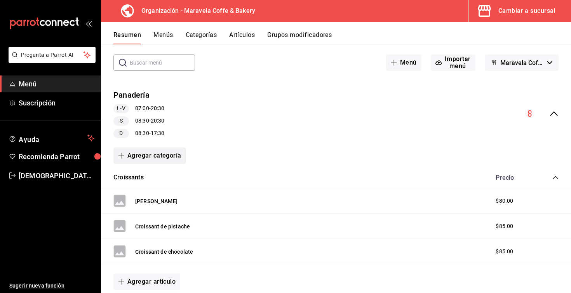
click at [163, 157] on button "Agregar categoría" at bounding box center [150, 155] width 73 height 16
click at [160, 200] on li "Categoría nueva" at bounding box center [147, 194] width 66 height 19
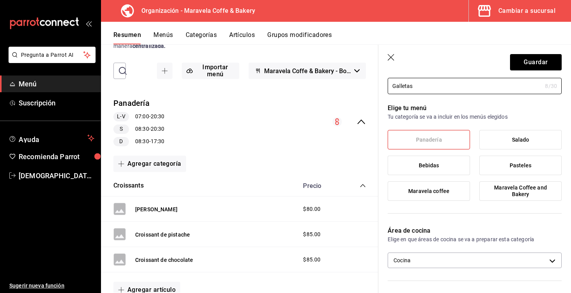
scroll to position [34, 0]
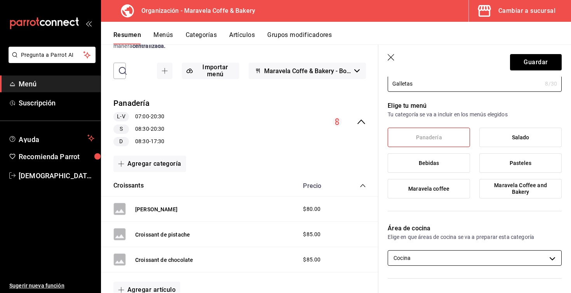
type input "Galletas"
click at [465, 258] on body "Pregunta a Parrot AI Menú Suscripción Ayuda Recomienda Parrot [DEMOGRAPHIC_DATA…" at bounding box center [285, 146] width 571 height 293
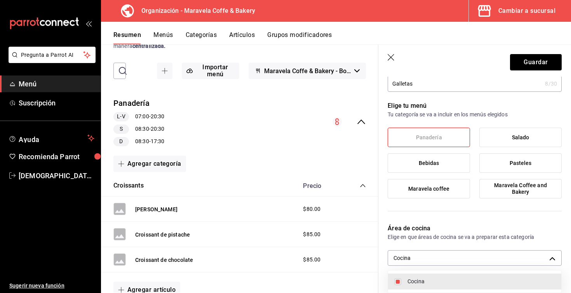
click at [465, 211] on div at bounding box center [285, 146] width 571 height 293
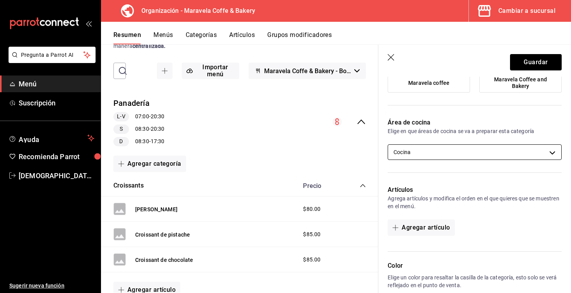
scroll to position [143, 0]
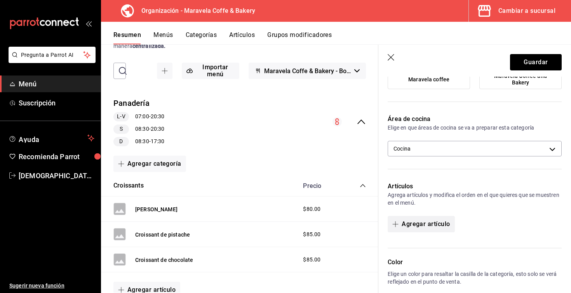
click at [425, 222] on button "Agregar artículo" at bounding box center [421, 224] width 67 height 16
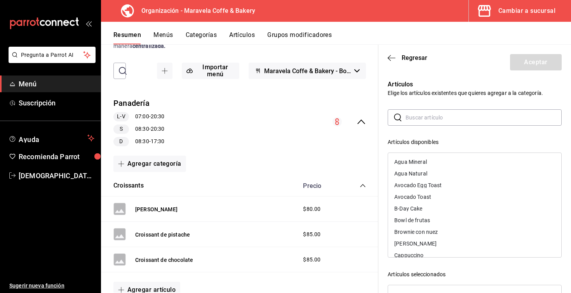
click at [436, 116] on input "text" at bounding box center [484, 118] width 156 height 16
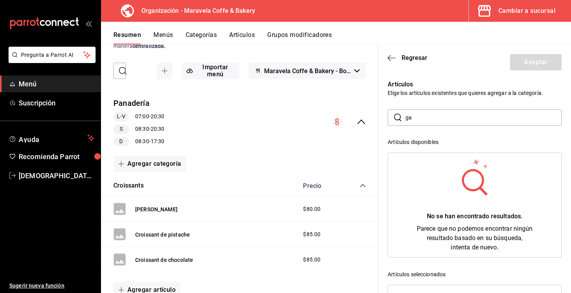
type input "g"
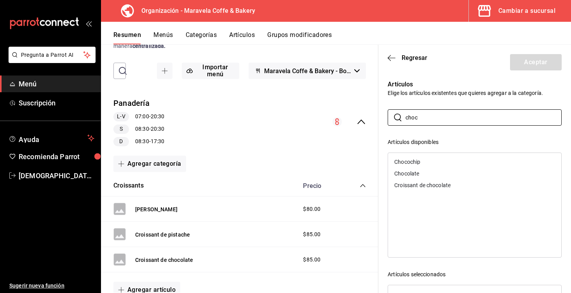
click at [404, 163] on div "Chocochip" at bounding box center [408, 161] width 26 height 5
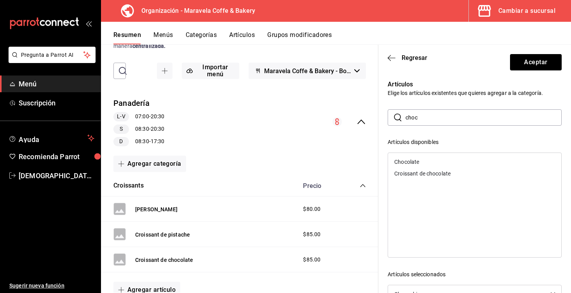
click at [427, 123] on input "choc" at bounding box center [484, 118] width 156 height 16
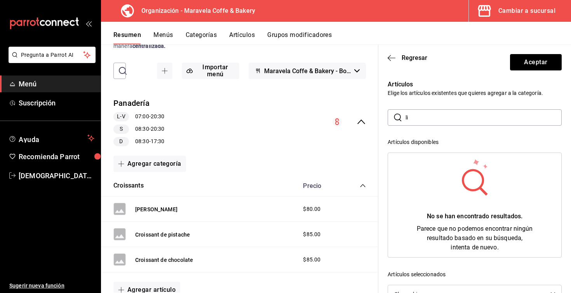
type input "l"
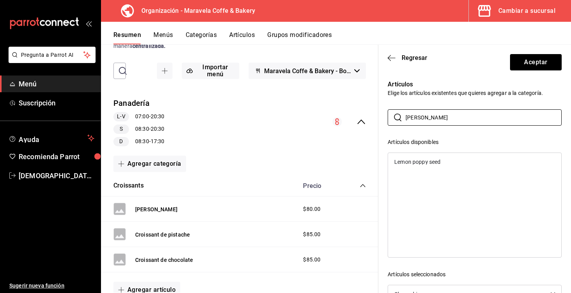
type input "[PERSON_NAME]"
click at [448, 162] on div "Lemon poppy seed" at bounding box center [474, 162] width 173 height 12
click at [435, 119] on input "[PERSON_NAME]" at bounding box center [484, 118] width 156 height 16
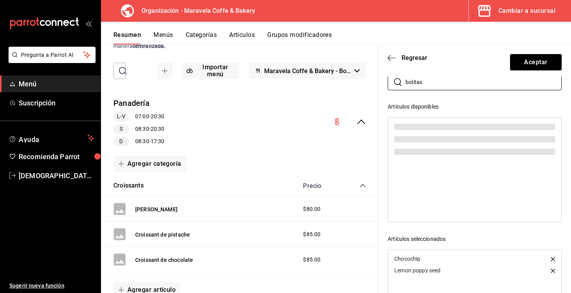
scroll to position [0, 0]
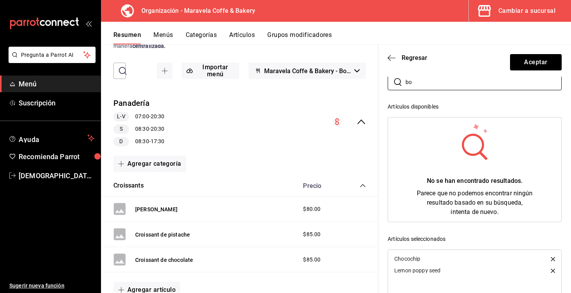
type input "b"
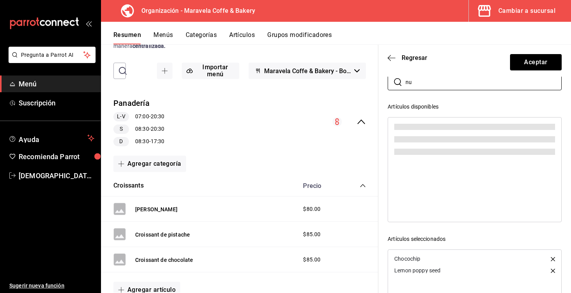
type input "n"
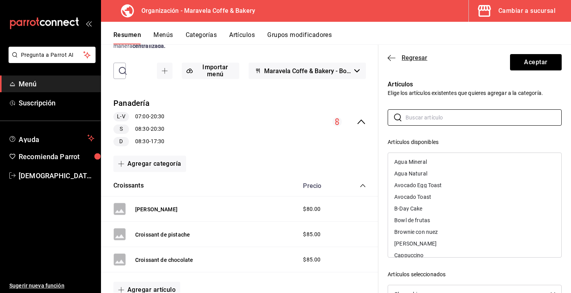
click at [403, 59] on span "Regresar" at bounding box center [415, 57] width 26 height 7
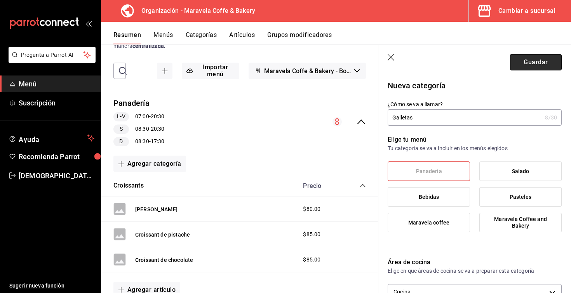
click at [529, 62] on button "Guardar" at bounding box center [536, 62] width 52 height 16
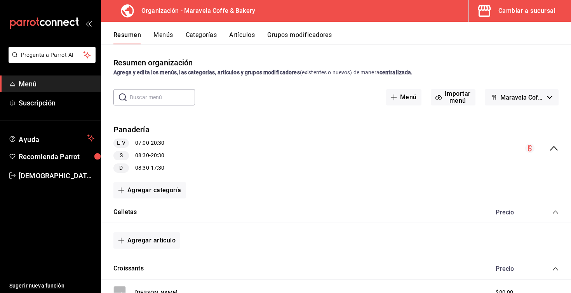
click at [241, 35] on button "Artículos" at bounding box center [242, 37] width 26 height 13
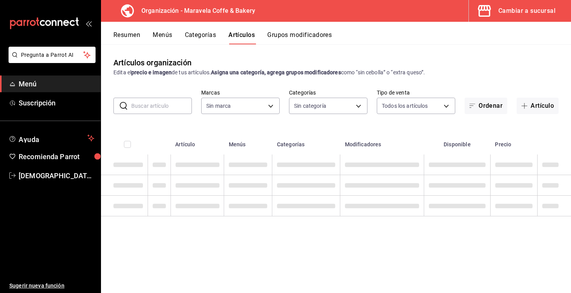
type input "b0fe70b4-93d0-4b6d-a9b2-3c5ba78bffbc"
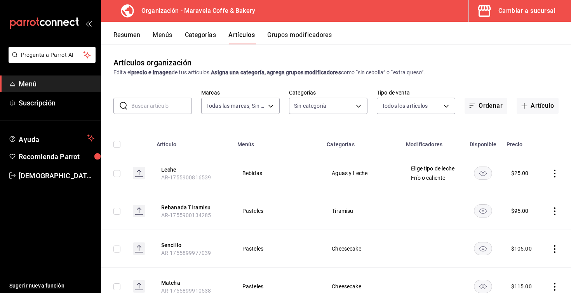
type input "9f0cb9b4-ae93-490c-a111-ee357113a2b0,408fd9ec-6ccb-40a4-ac51-3ba3053b5afd,538d8…"
click at [122, 35] on button "Resumen" at bounding box center [127, 37] width 27 height 13
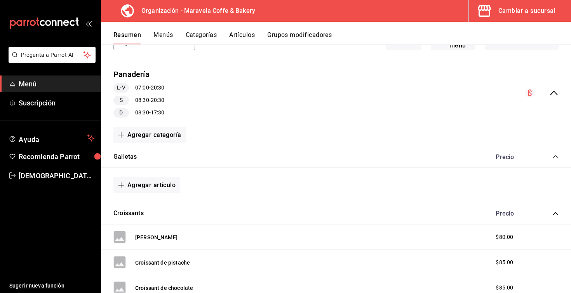
scroll to position [57, 0]
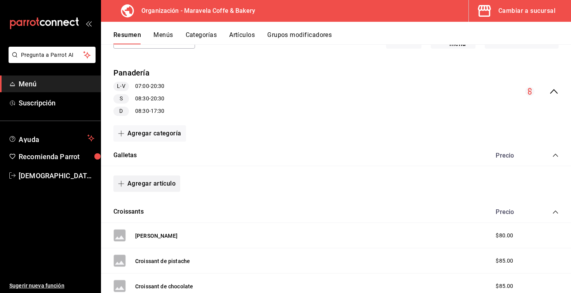
click at [161, 185] on button "Agregar artículo" at bounding box center [147, 183] width 67 height 16
click at [154, 222] on li "Artículo nuevo" at bounding box center [144, 222] width 61 height 19
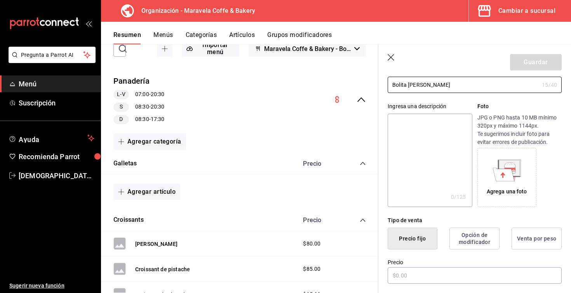
scroll to position [61, 0]
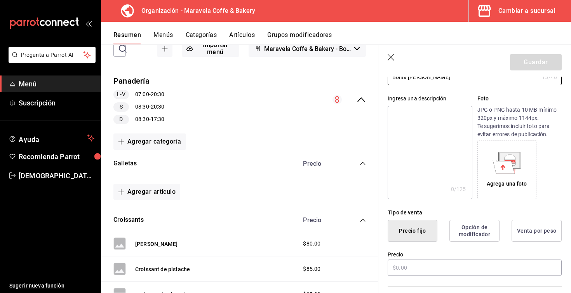
type input "Bolita [PERSON_NAME]"
click at [532, 232] on button "Venta por peso" at bounding box center [537, 231] width 50 height 22
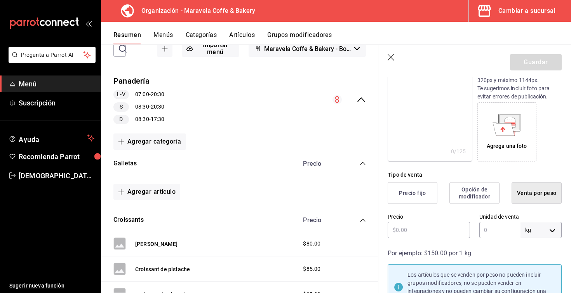
scroll to position [99, 0]
click at [439, 228] on input "text" at bounding box center [429, 229] width 82 height 16
type input "$80.00"
click at [504, 227] on input "text" at bounding box center [500, 229] width 41 height 16
click at [552, 230] on body "Pregunta a Parrot AI Menú Suscripción Ayuda Recomienda Parrot [DEMOGRAPHIC_DATA…" at bounding box center [285, 146] width 571 height 293
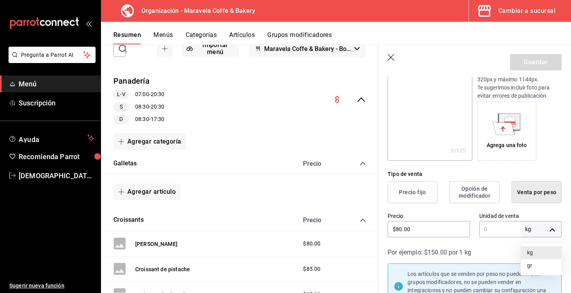
click at [533, 265] on li "gr" at bounding box center [541, 265] width 40 height 13
type input "GRAMS"
click at [498, 227] on input "text" at bounding box center [500, 229] width 41 height 16
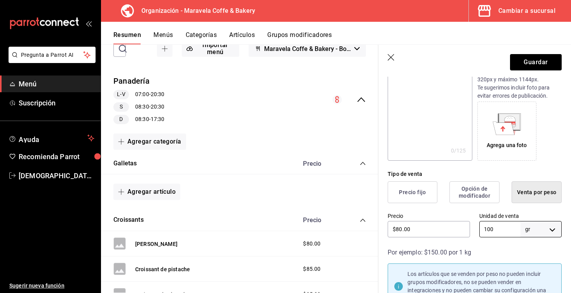
type input "100"
click at [496, 255] on div "Por ejemplo: $150.00 por 1 kg" at bounding box center [475, 252] width 174 height 9
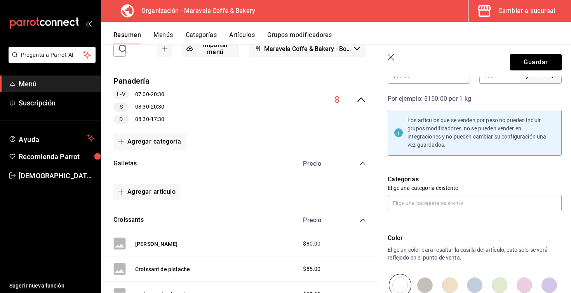
scroll to position [253, 0]
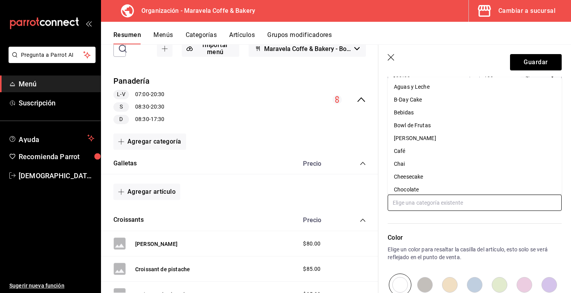
click at [438, 201] on input "text" at bounding box center [475, 202] width 174 height 16
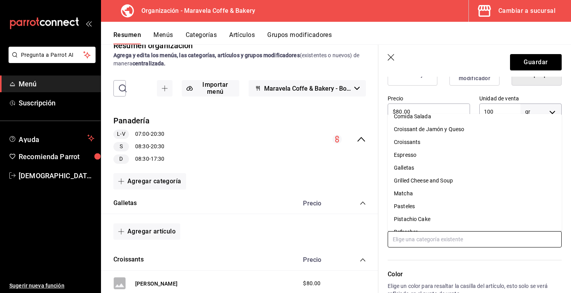
scroll to position [123, 0]
click at [446, 94] on div "Precio $80.00" at bounding box center [425, 103] width 92 height 35
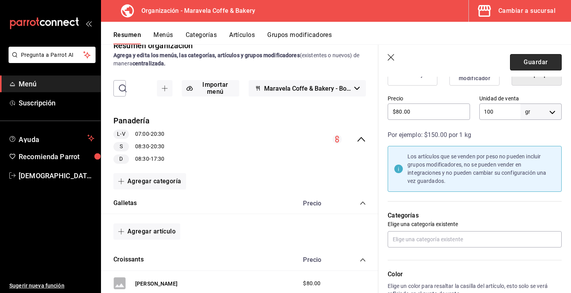
click at [531, 61] on button "Guardar" at bounding box center [536, 62] width 52 height 16
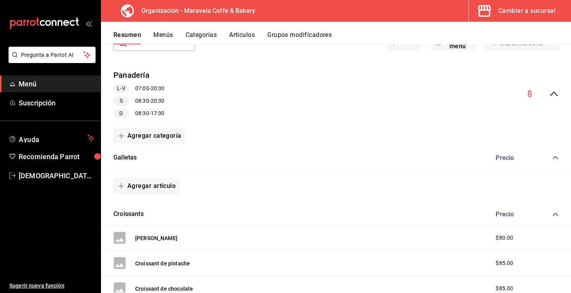
scroll to position [40, 0]
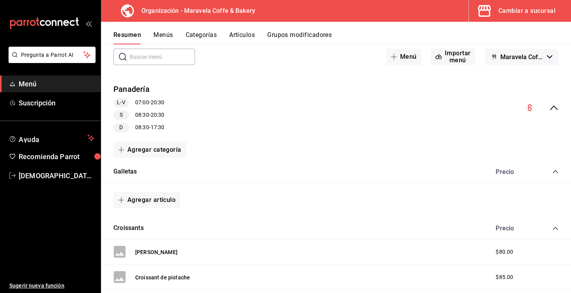
click at [556, 173] on icon "collapse-category-row" at bounding box center [556, 171] width 6 height 6
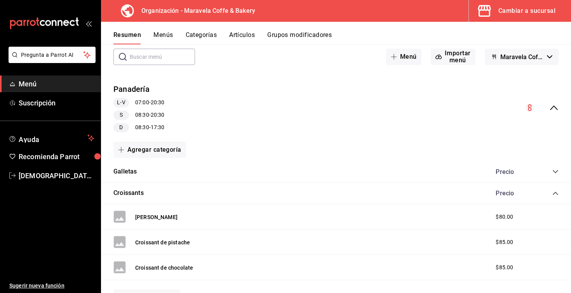
click at [558, 107] on icon "collapse-menu-row" at bounding box center [554, 107] width 9 height 9
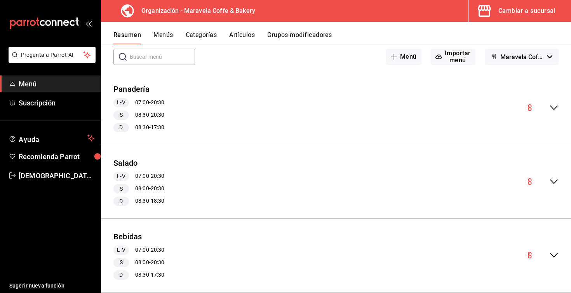
click at [555, 107] on icon "collapse-menu-row" at bounding box center [554, 107] width 9 height 9
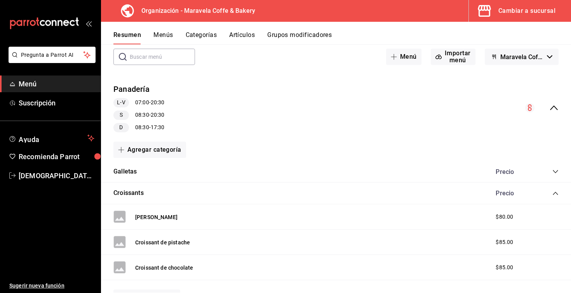
click at [555, 107] on icon "collapse-menu-row" at bounding box center [554, 107] width 8 height 5
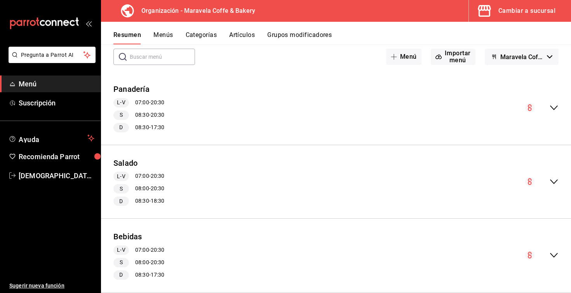
click at [170, 34] on button "Menús" at bounding box center [163, 37] width 19 height 13
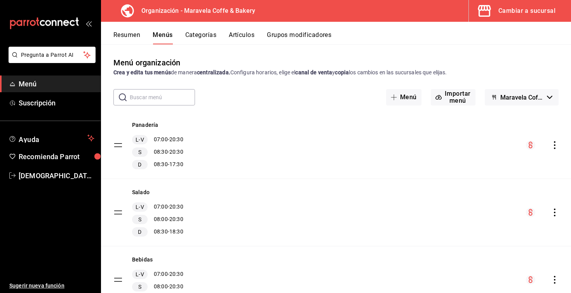
click at [557, 147] on icon "actions" at bounding box center [555, 145] width 8 height 8
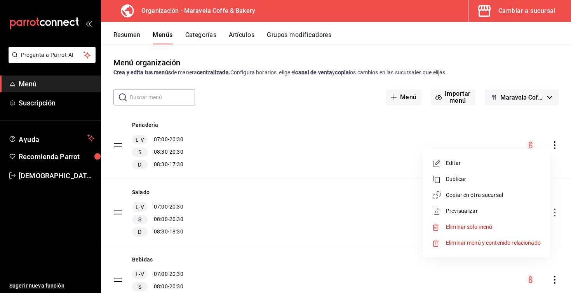
click at [440, 133] on div at bounding box center [285, 146] width 571 height 293
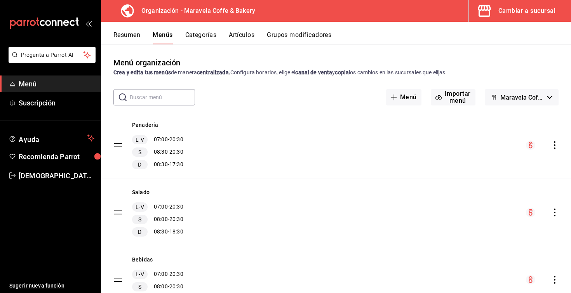
click at [557, 143] on icon "actions" at bounding box center [555, 145] width 8 height 8
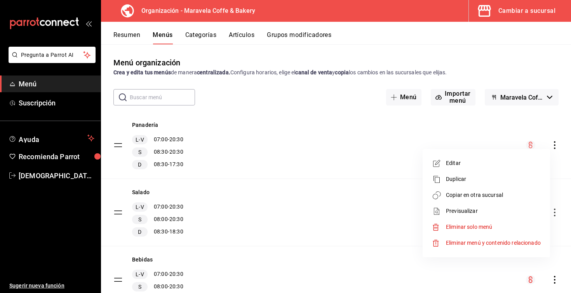
click at [494, 196] on span "Copiar en otra sucursal" at bounding box center [493, 195] width 95 height 8
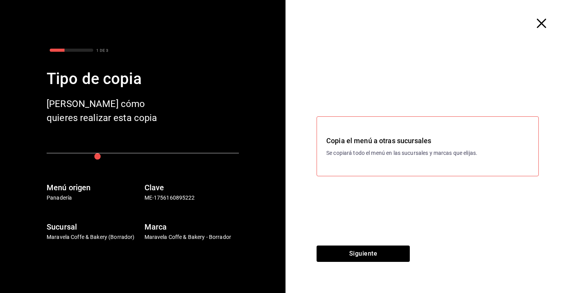
click at [340, 150] on p "Se copiará todo el menú en las sucursales y marcas que elijas." at bounding box center [428, 153] width 203 height 8
click at [369, 259] on button "Siguiente" at bounding box center [363, 253] width 93 height 16
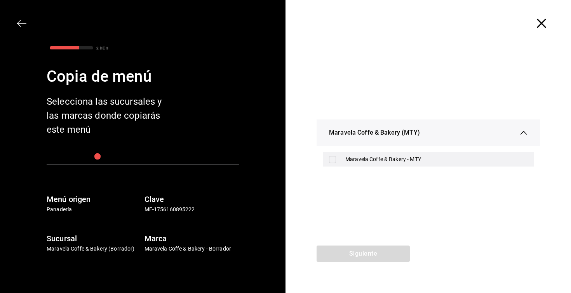
click at [332, 159] on input "checkbox" at bounding box center [332, 159] width 7 height 7
checkbox input "true"
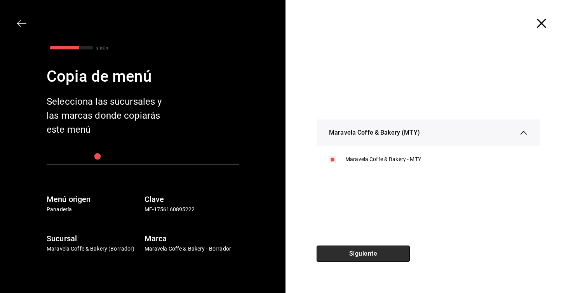
click at [360, 252] on button "Siguiente" at bounding box center [363, 253] width 93 height 16
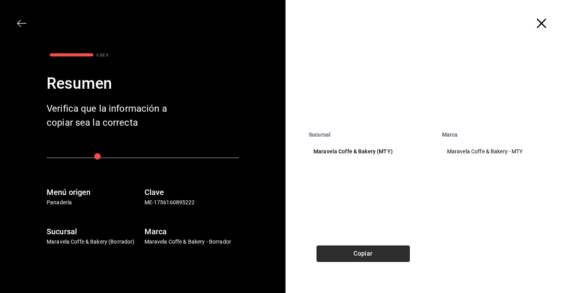
click at [360, 252] on button "Copiar" at bounding box center [363, 253] width 93 height 16
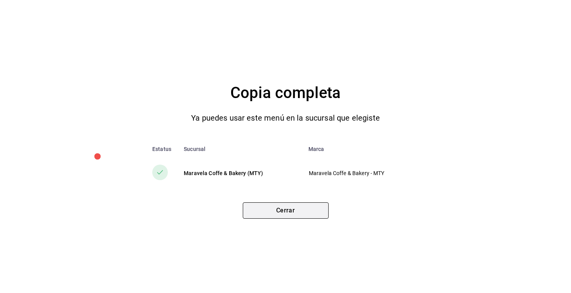
click at [297, 211] on button "Cerrar" at bounding box center [286, 210] width 86 height 16
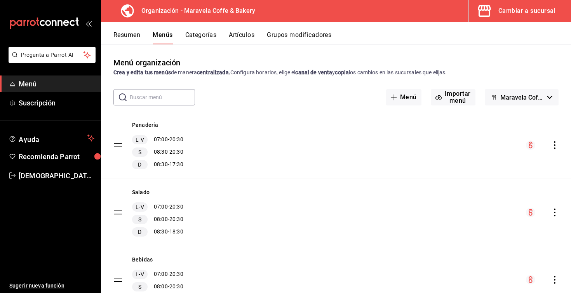
click at [555, 214] on icon "actions" at bounding box center [555, 212] width 8 height 8
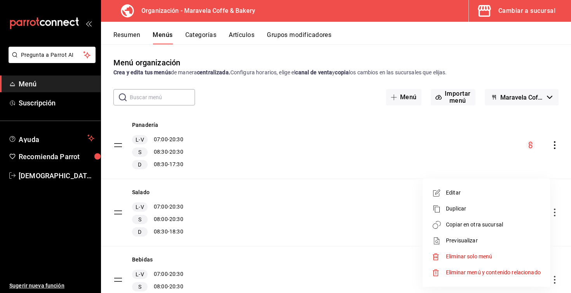
click at [511, 226] on span "Copiar en otra sucursal" at bounding box center [493, 224] width 95 height 8
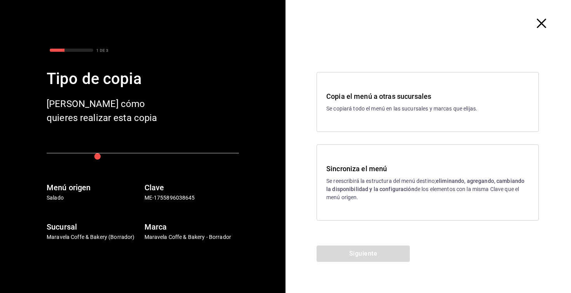
click at [458, 182] on strong "eliminando, agregando, cambiando la disponibilidad y la configuración" at bounding box center [426, 185] width 198 height 14
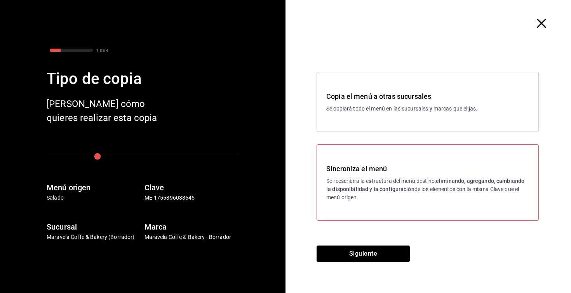
click at [543, 24] on icon "button" at bounding box center [541, 23] width 9 height 9
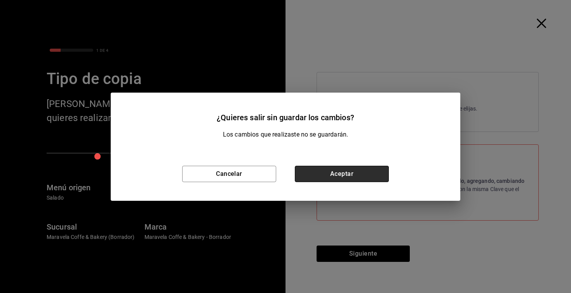
click at [348, 177] on button "Aceptar" at bounding box center [342, 174] width 94 height 16
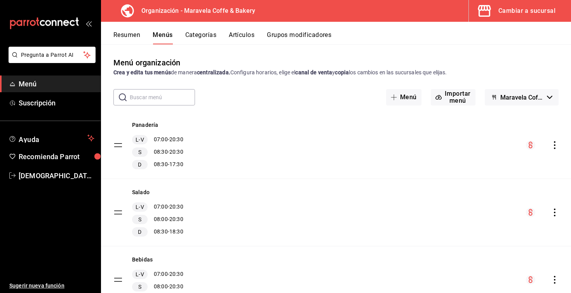
click at [125, 35] on button "Resumen" at bounding box center [127, 37] width 27 height 13
